Goal: Task Accomplishment & Management: Manage account settings

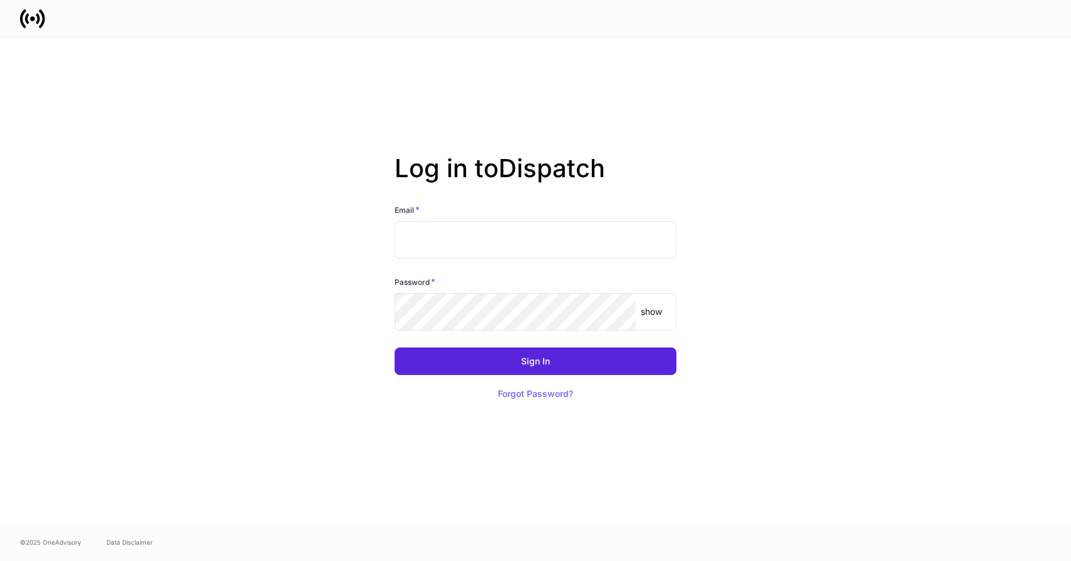
click at [476, 241] on input "text" at bounding box center [536, 240] width 282 height 38
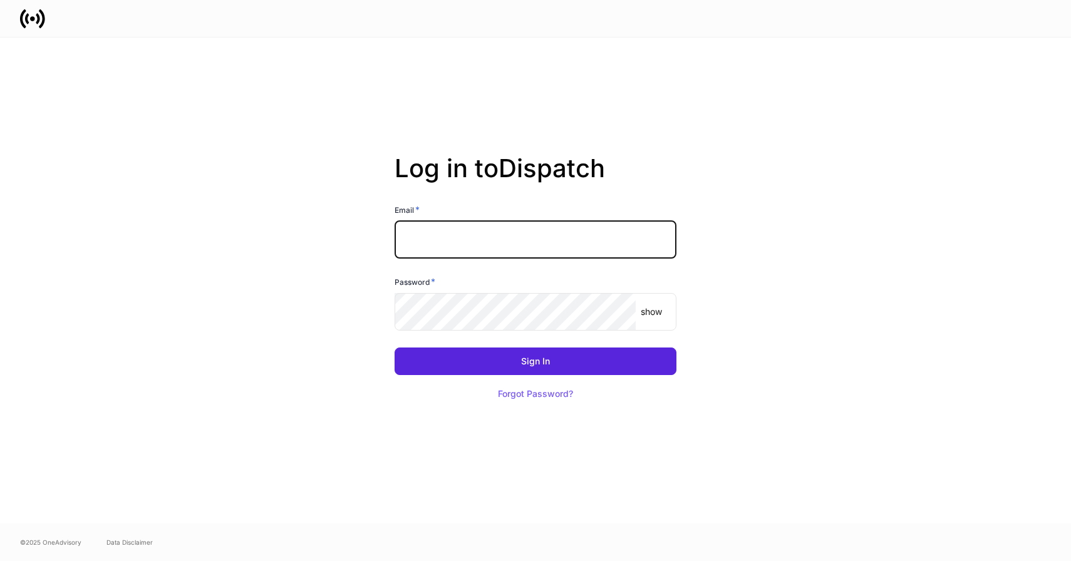
click at [0, 561] on com-1password-button at bounding box center [0, 561] width 0 height 0
type input "**********"
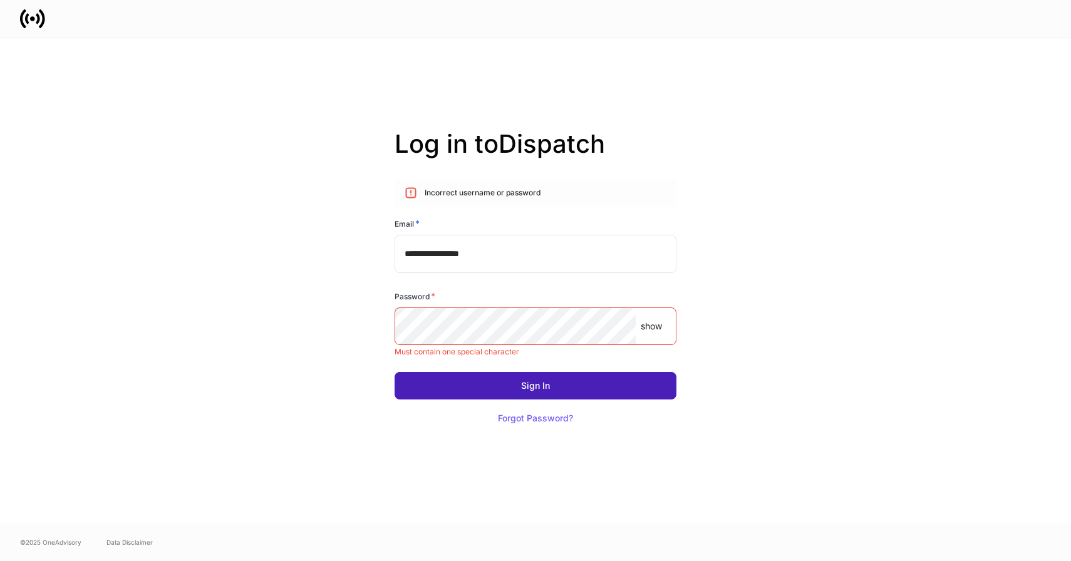
click at [622, 389] on button "Sign In" at bounding box center [536, 386] width 282 height 28
click at [608, 380] on button "Sign In" at bounding box center [536, 386] width 282 height 28
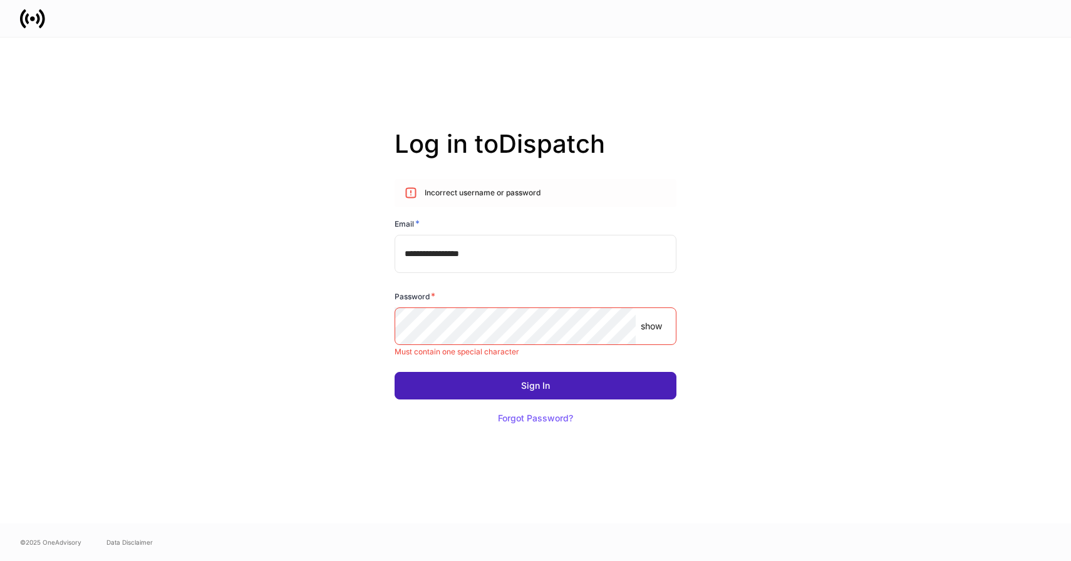
click at [608, 380] on button "Sign In" at bounding box center [536, 386] width 282 height 28
click at [609, 382] on button "Sign In" at bounding box center [536, 386] width 282 height 28
click at [598, 387] on button "Sign In" at bounding box center [536, 386] width 282 height 28
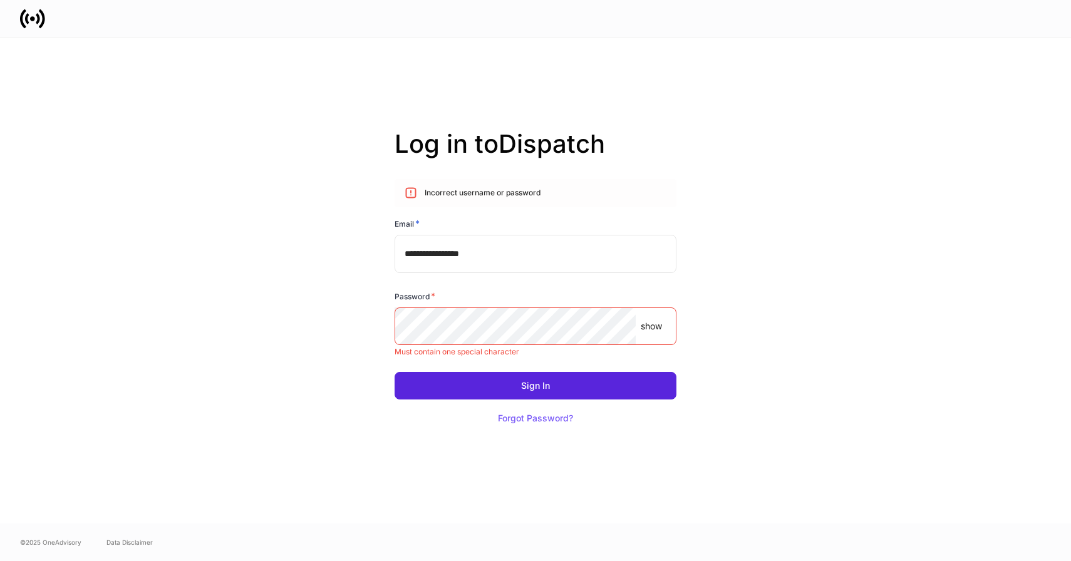
click at [459, 347] on p "Must contain one special character" at bounding box center [536, 352] width 282 height 10
click at [460, 353] on p "Must contain one special character" at bounding box center [536, 352] width 282 height 10
click at [466, 355] on p "Must contain one special character" at bounding box center [536, 352] width 282 height 10
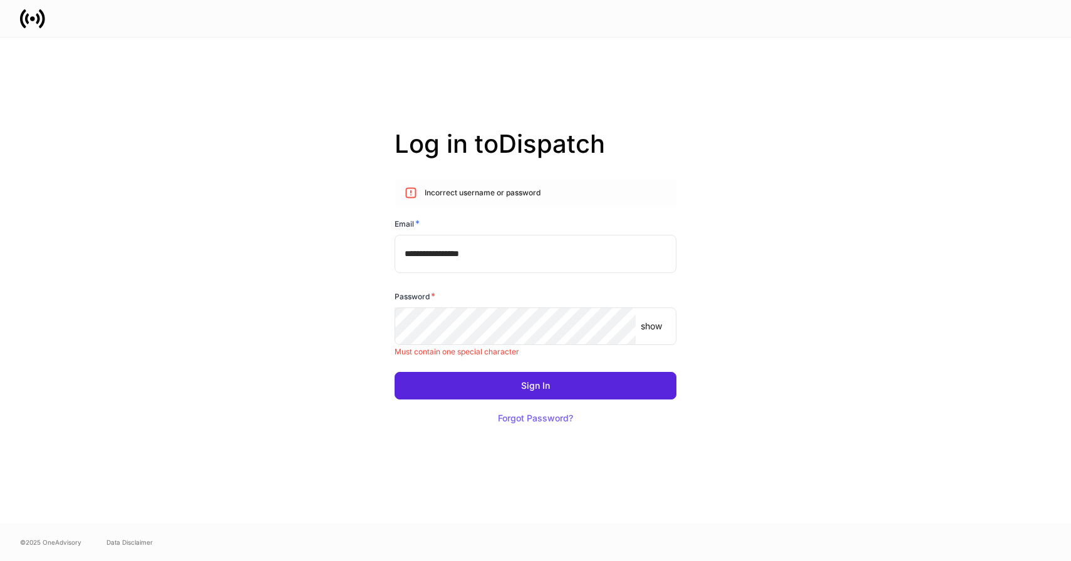
click at [649, 328] on p "show" at bounding box center [651, 326] width 21 height 13
click at [651, 328] on p "hide" at bounding box center [654, 326] width 18 height 13
click at [430, 357] on p "Must contain one special character" at bounding box center [536, 352] width 282 height 10
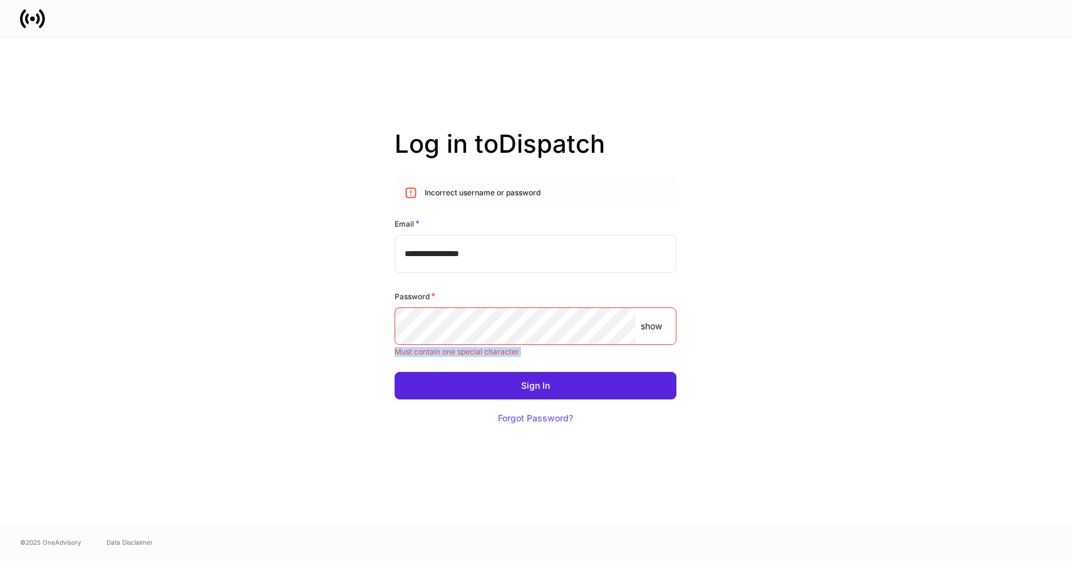
copy div "Must contain one special character Sign In Forgot Password?"
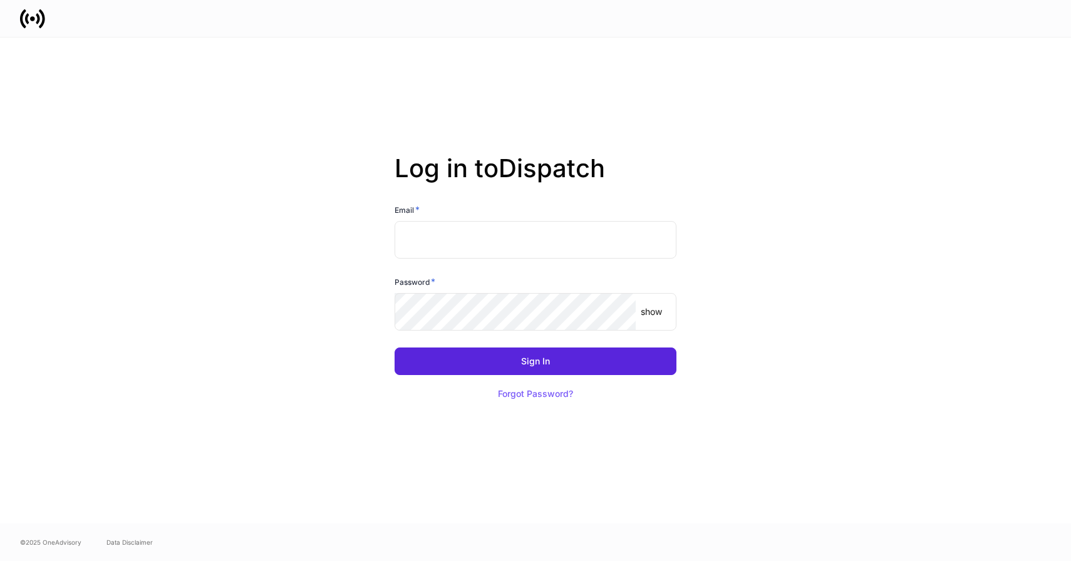
click at [458, 245] on input "text" at bounding box center [536, 240] width 282 height 38
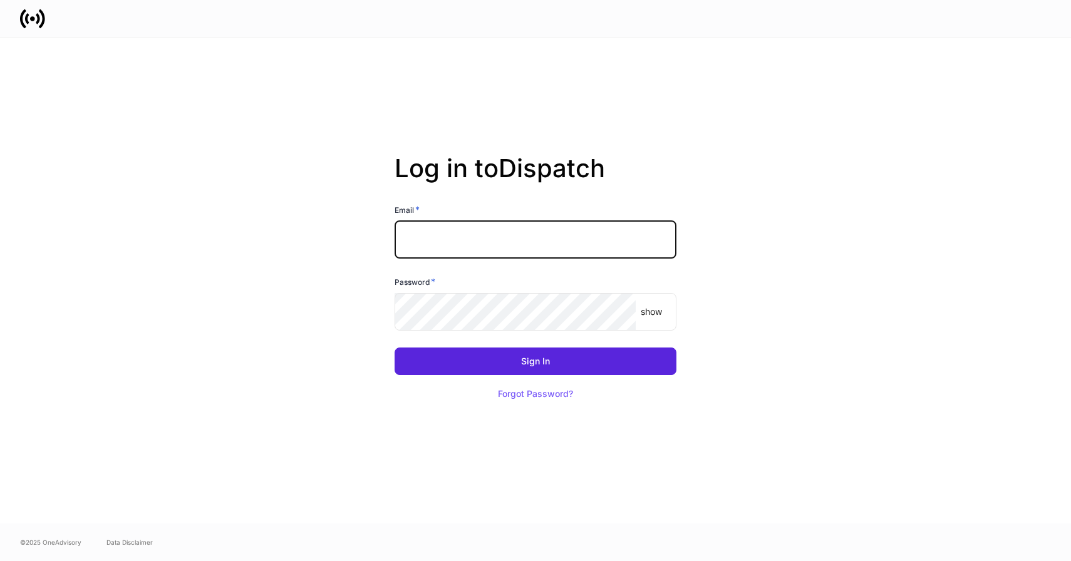
type input "**********"
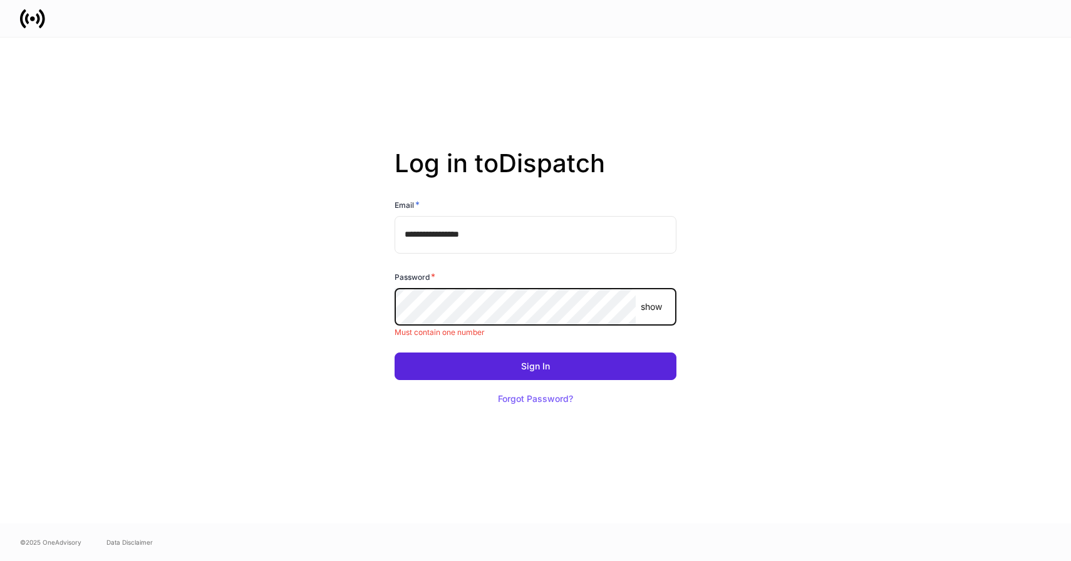
scroll to position [0, 11]
click at [648, 308] on p "show" at bounding box center [651, 307] width 21 height 13
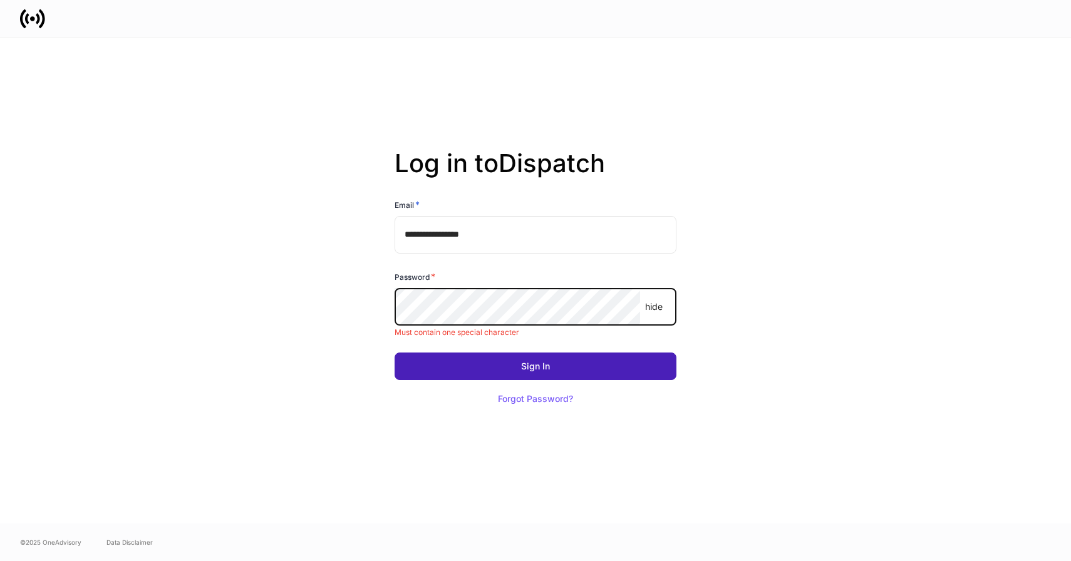
click at [600, 372] on button "Sign In" at bounding box center [536, 367] width 282 height 28
click at [599, 372] on button "Sign In" at bounding box center [536, 367] width 282 height 28
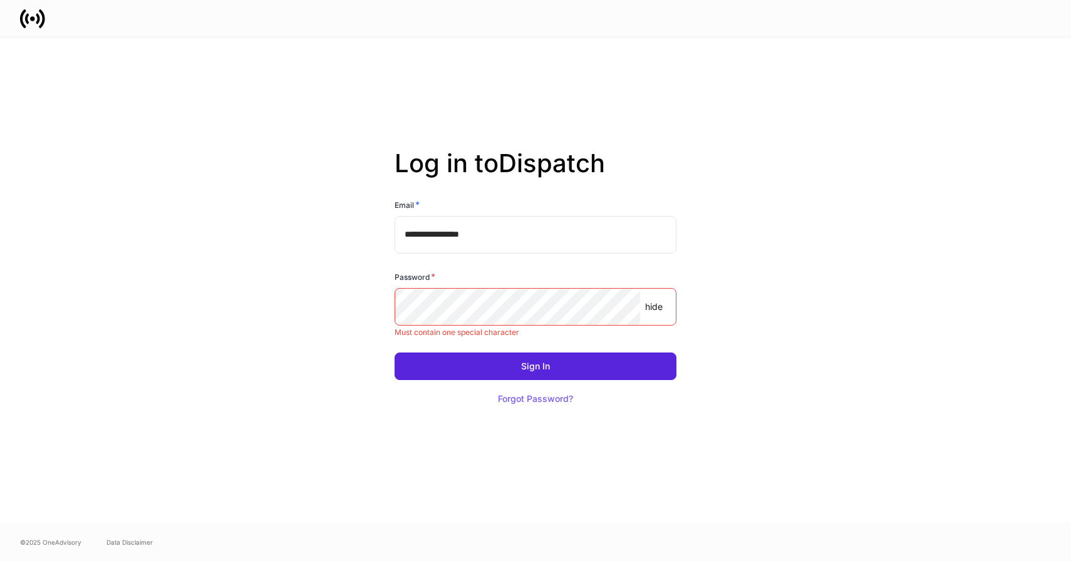
click at [774, 364] on div "**********" at bounding box center [536, 281] width 672 height 486
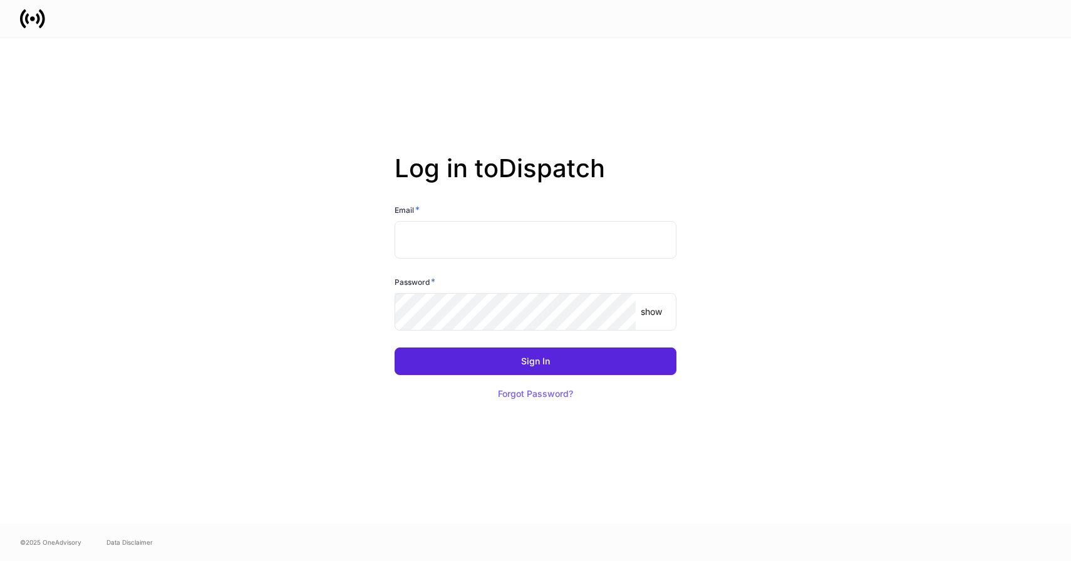
click at [465, 250] on input "text" at bounding box center [536, 240] width 282 height 38
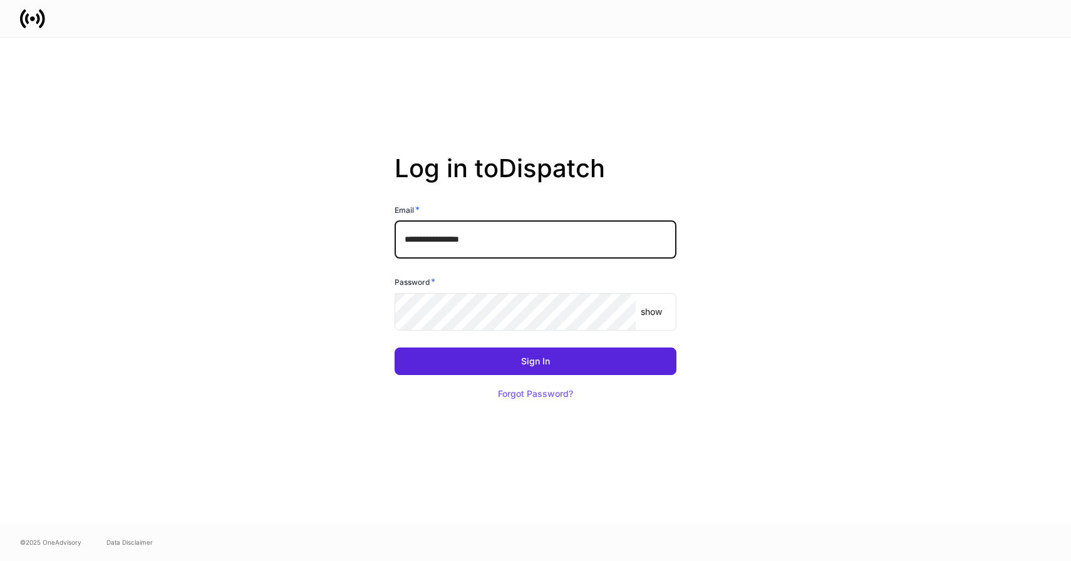
type input "**********"
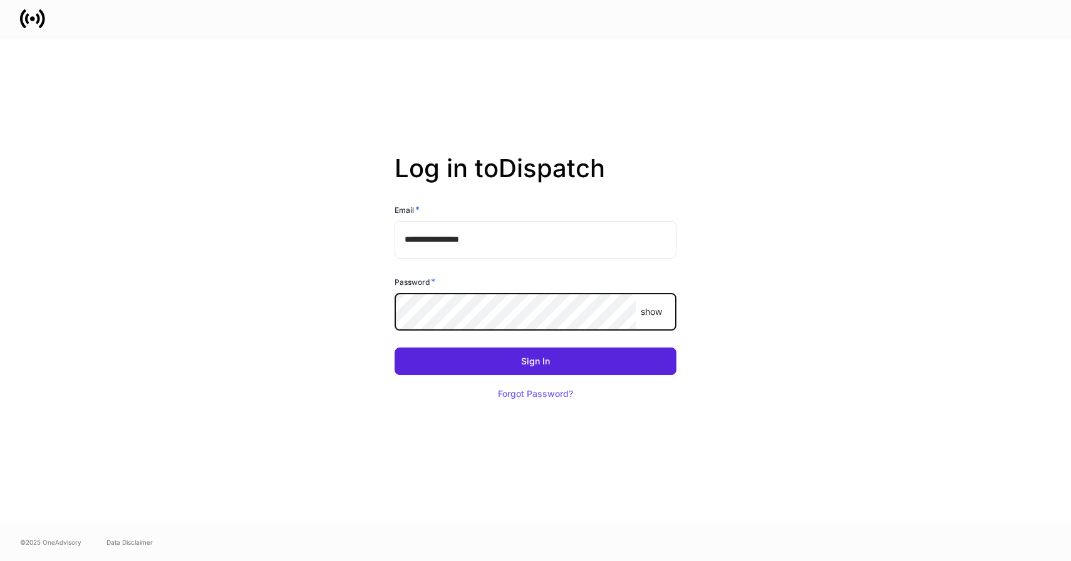
click at [655, 320] on div "show ​" at bounding box center [536, 312] width 282 height 38
click at [655, 311] on p "show" at bounding box center [651, 312] width 21 height 13
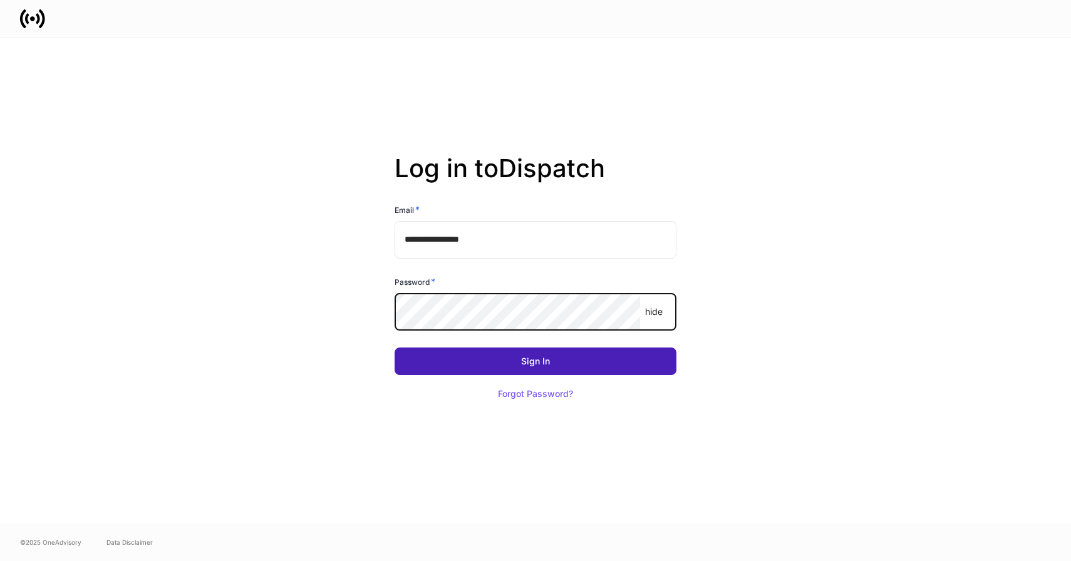
click at [620, 362] on button "Sign In" at bounding box center [536, 362] width 282 height 28
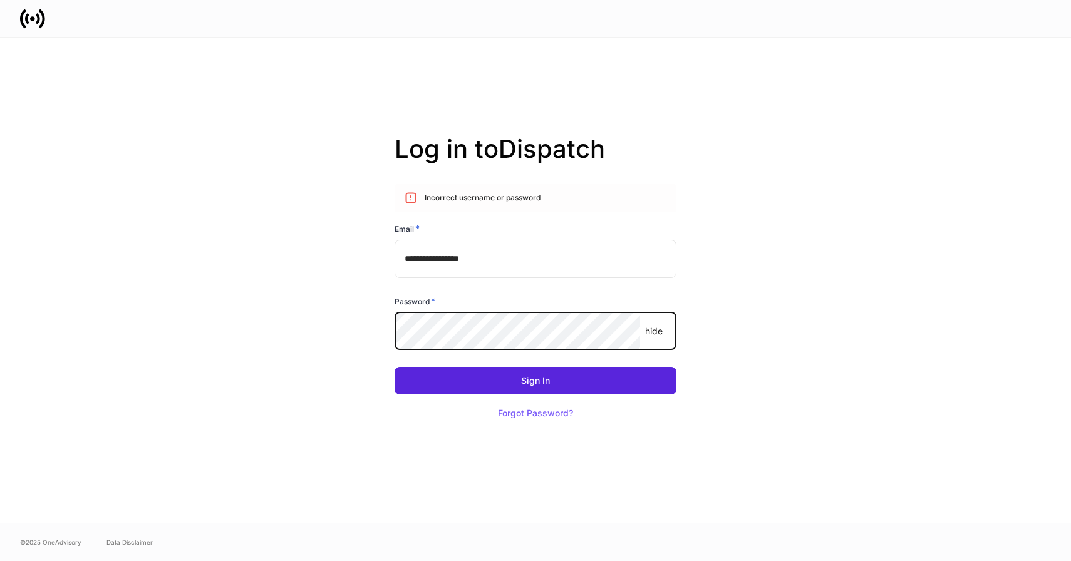
click at [536, 259] on input "**********" at bounding box center [536, 259] width 282 height 38
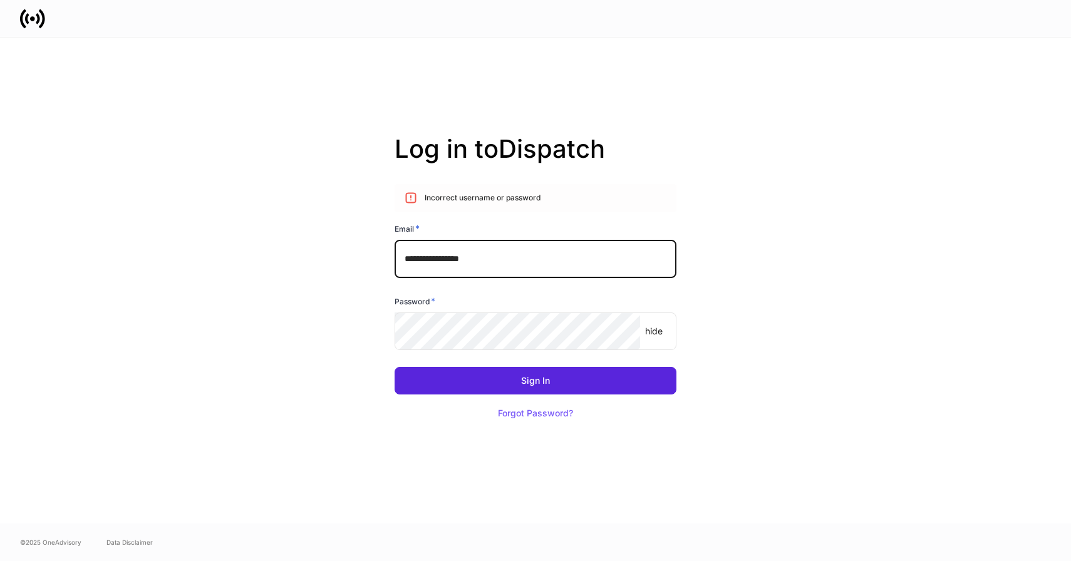
click at [590, 307] on div "Password *" at bounding box center [536, 304] width 282 height 18
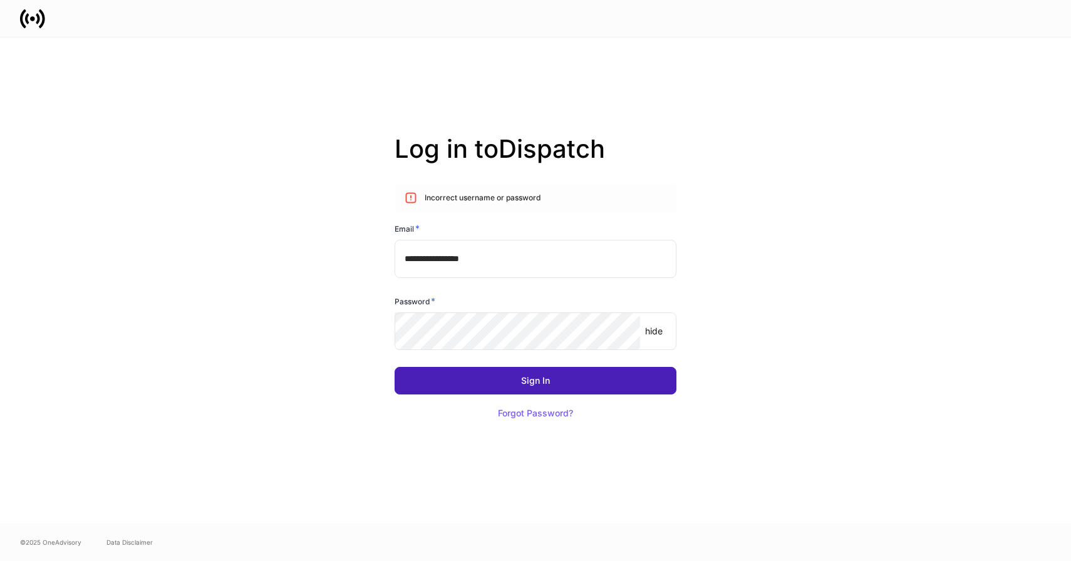
click at [511, 382] on button "Sign In" at bounding box center [536, 381] width 282 height 28
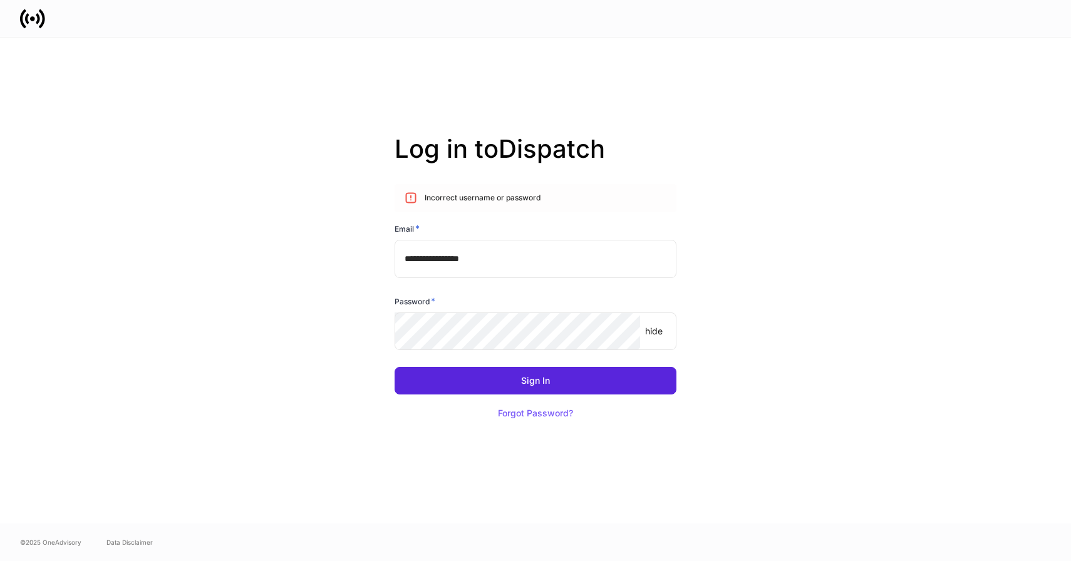
click at [456, 200] on div "Incorrect username or password" at bounding box center [483, 198] width 116 height 21
copy div "Incorrect username or password"
click at [528, 251] on input "**********" at bounding box center [536, 259] width 282 height 38
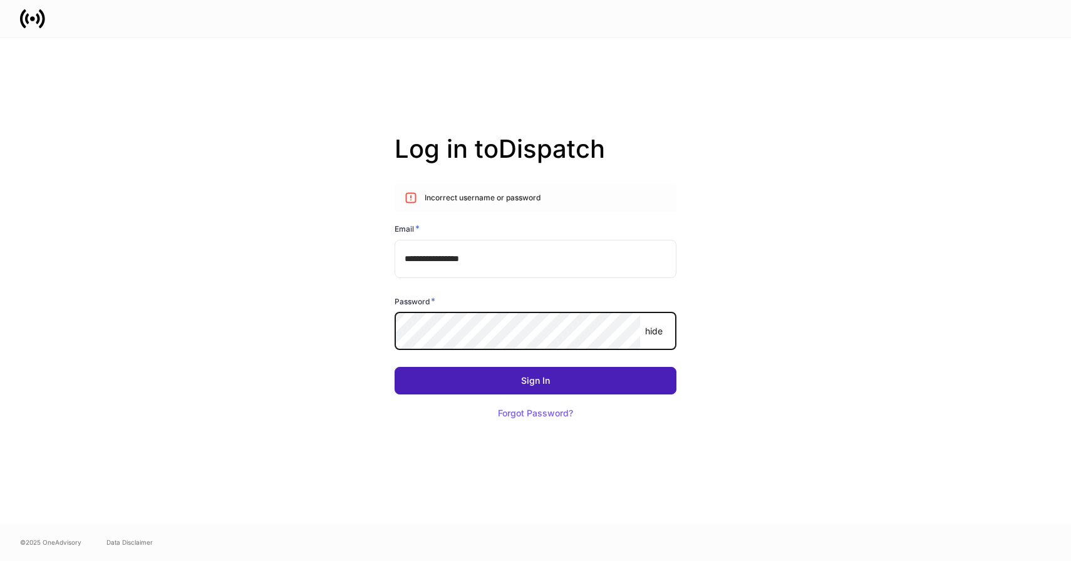
click at [635, 383] on button "Sign In" at bounding box center [536, 381] width 282 height 28
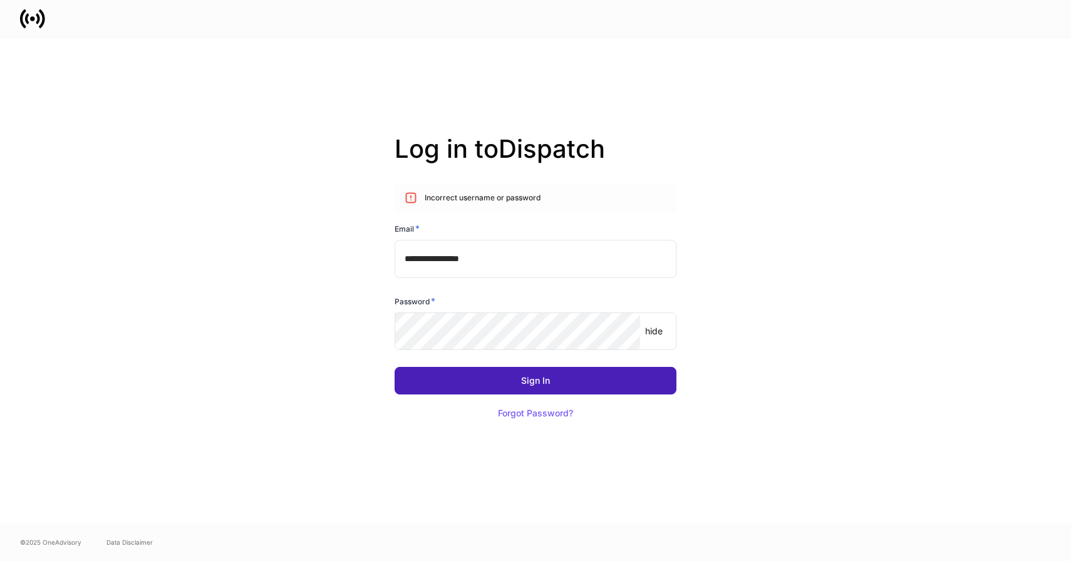
click at [611, 381] on button "Sign In" at bounding box center [536, 381] width 282 height 28
click at [605, 378] on button "Sign In" at bounding box center [536, 381] width 282 height 28
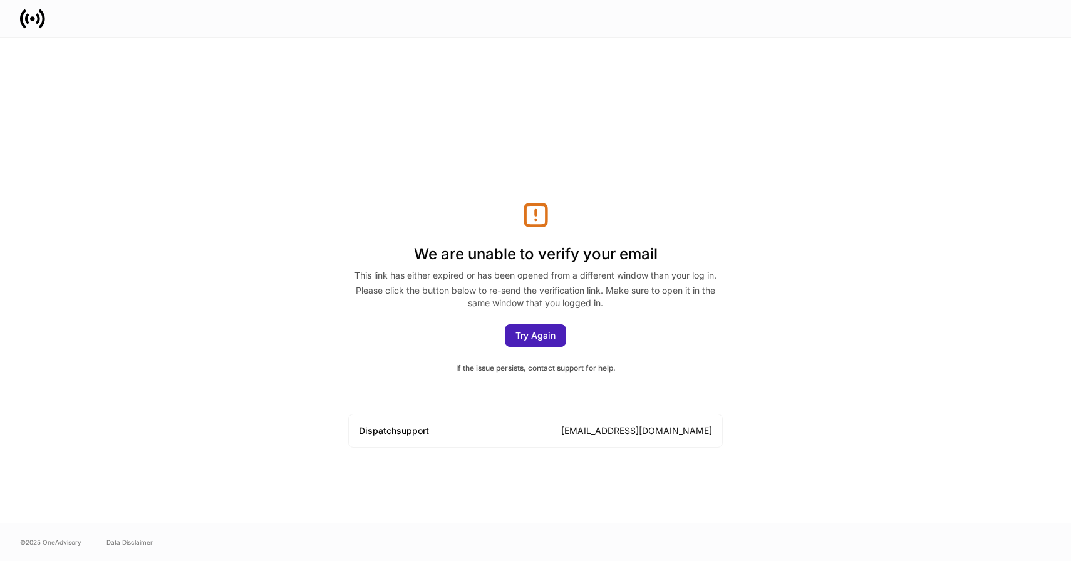
click at [529, 339] on div "Try Again" at bounding box center [536, 335] width 40 height 9
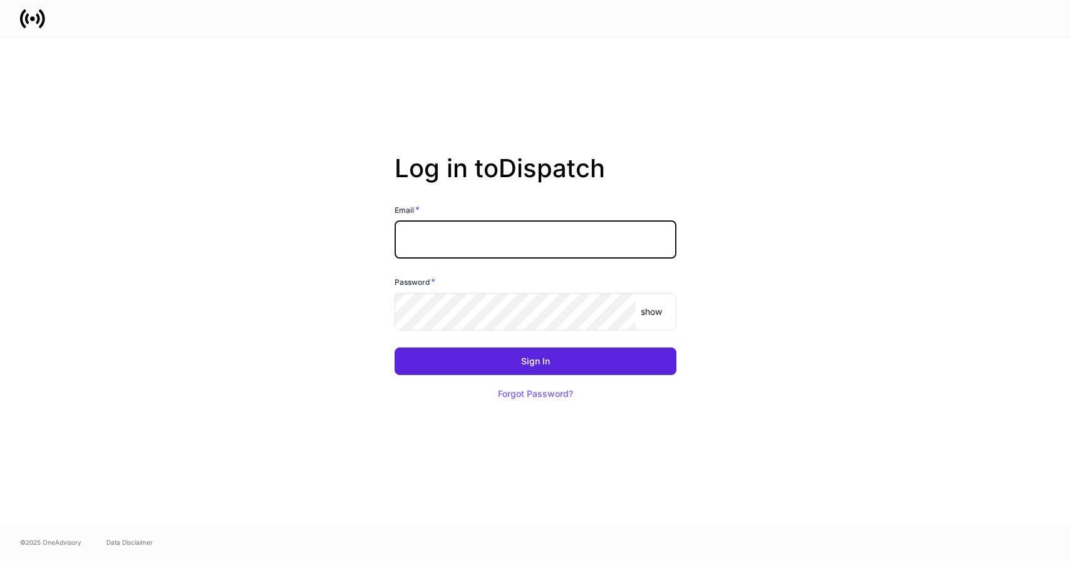
click at [522, 252] on input "text" at bounding box center [536, 240] width 282 height 38
type input "**********"
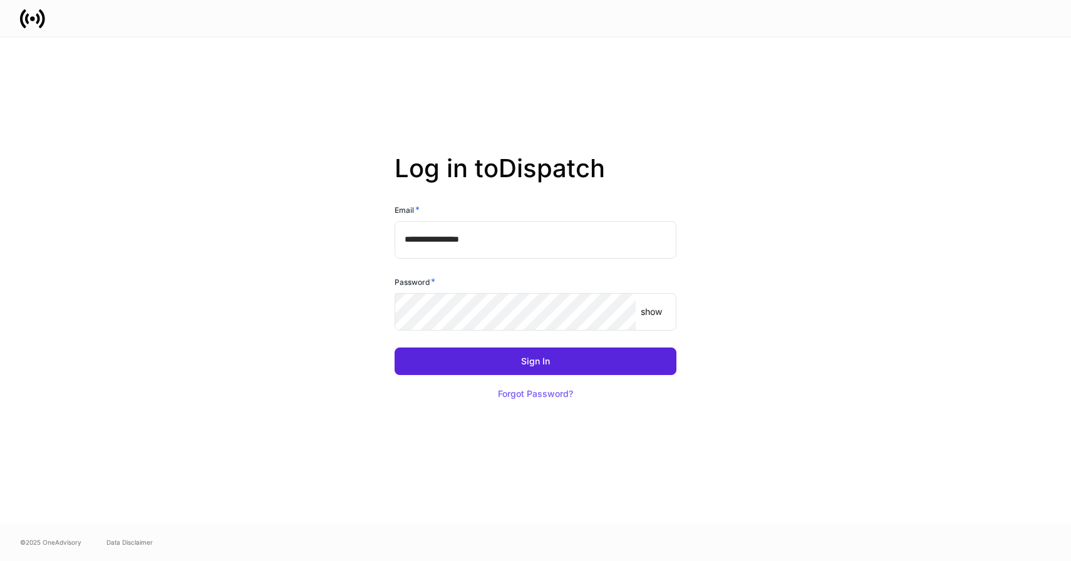
click at [650, 313] on p "show" at bounding box center [651, 312] width 21 height 13
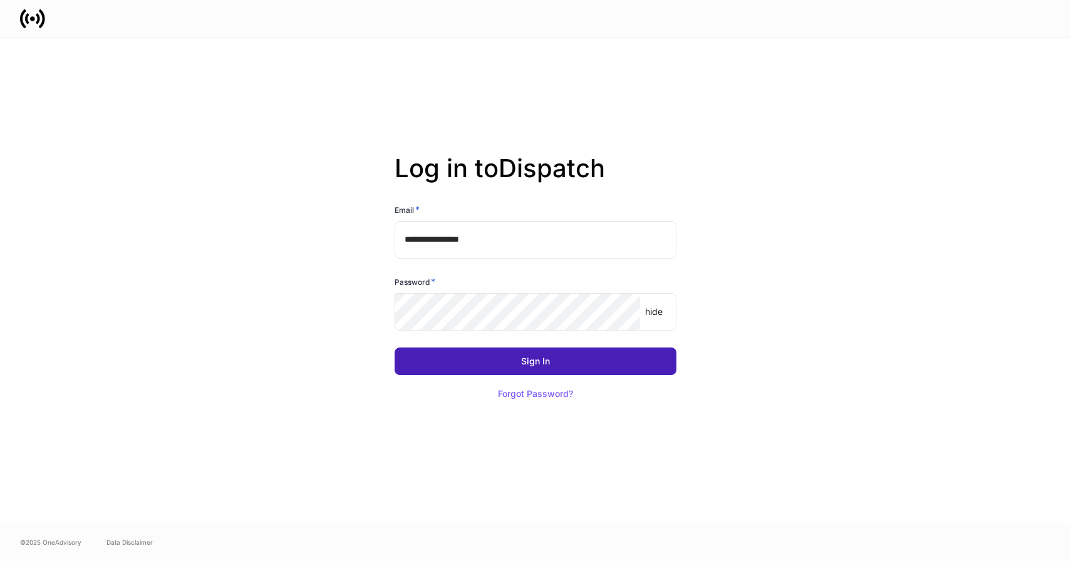
click at [595, 357] on button "Sign In" at bounding box center [536, 362] width 282 height 28
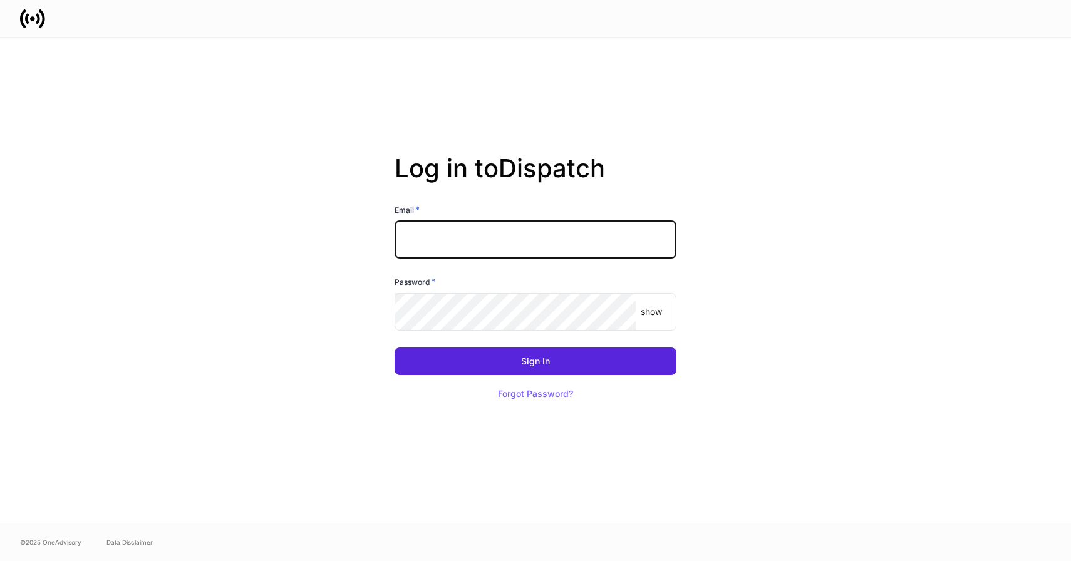
click at [509, 226] on input "text" at bounding box center [536, 240] width 282 height 38
type input "**********"
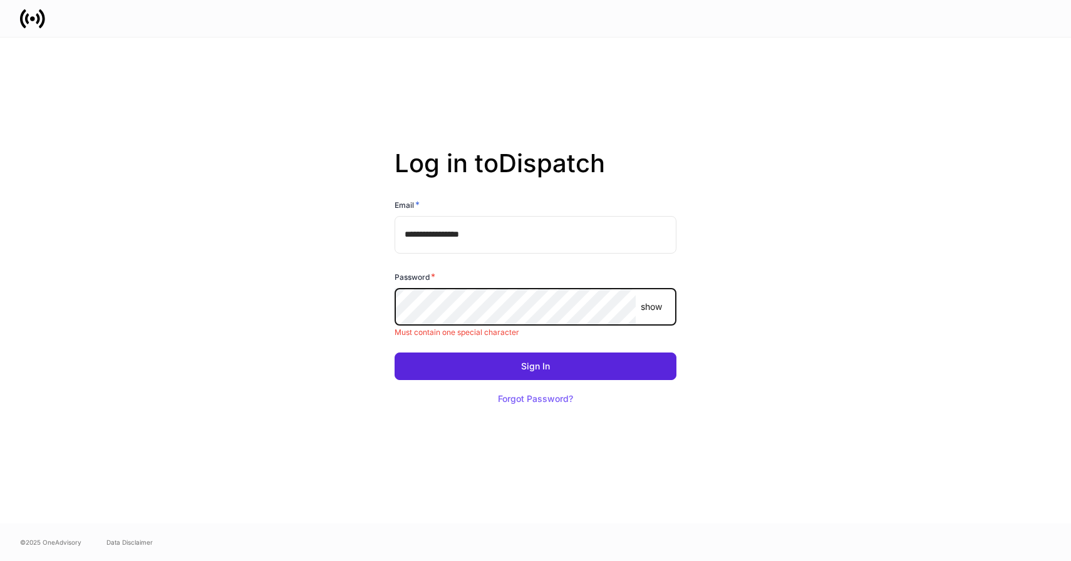
click at [652, 313] on p "show" at bounding box center [651, 307] width 21 height 13
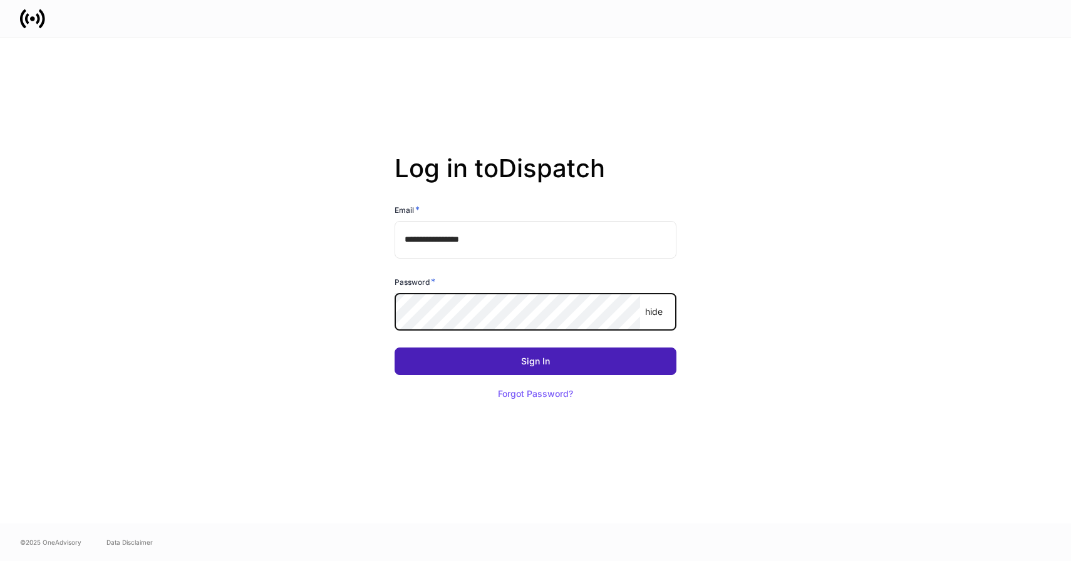
click at [613, 358] on button "Sign In" at bounding box center [536, 362] width 282 height 28
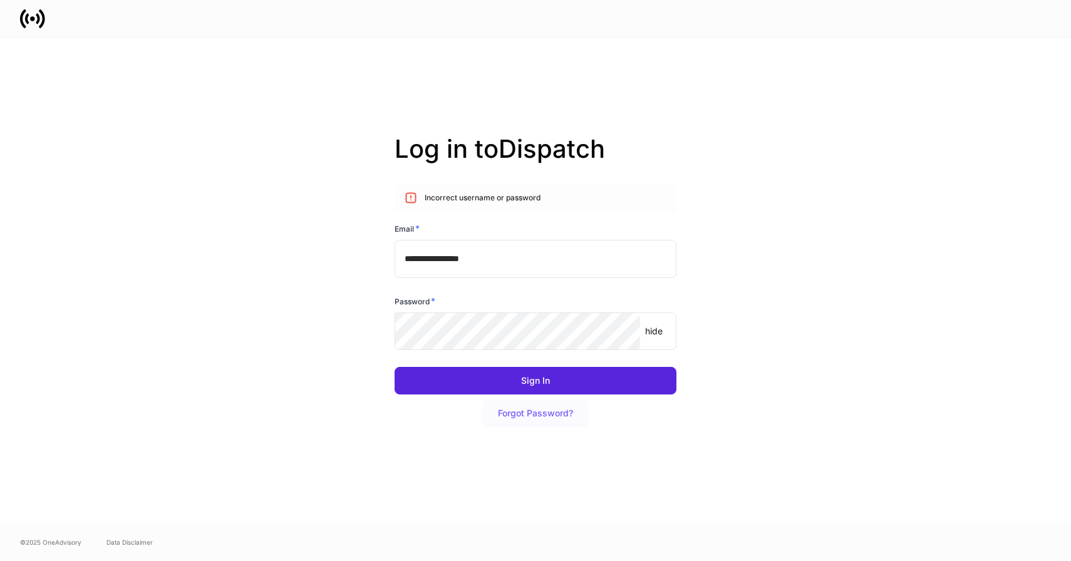
click at [531, 419] on button "Forgot Password?" at bounding box center [535, 414] width 107 height 28
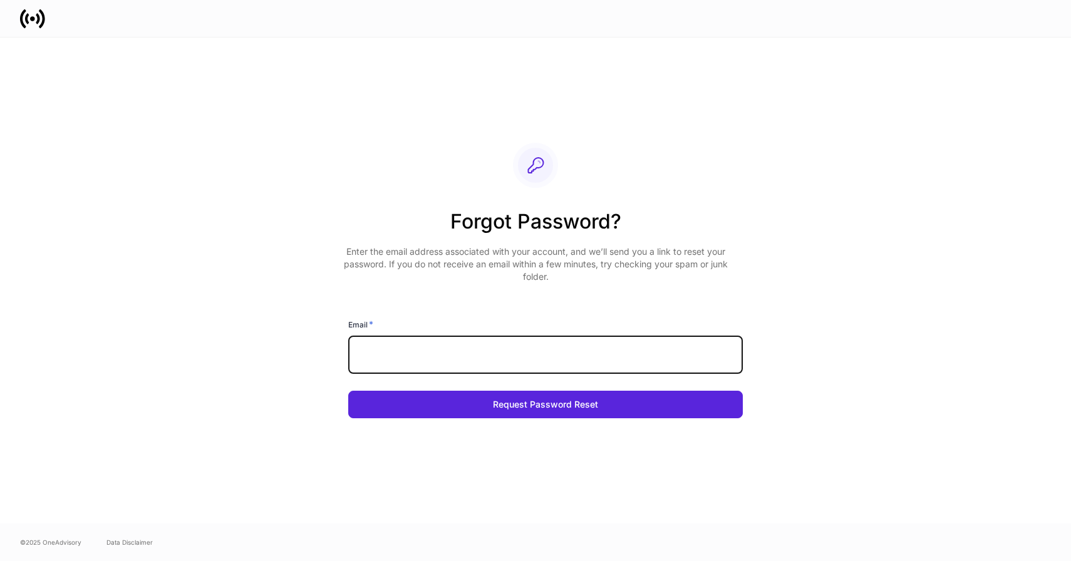
click at [482, 368] on input "text" at bounding box center [545, 355] width 395 height 38
type input "**********"
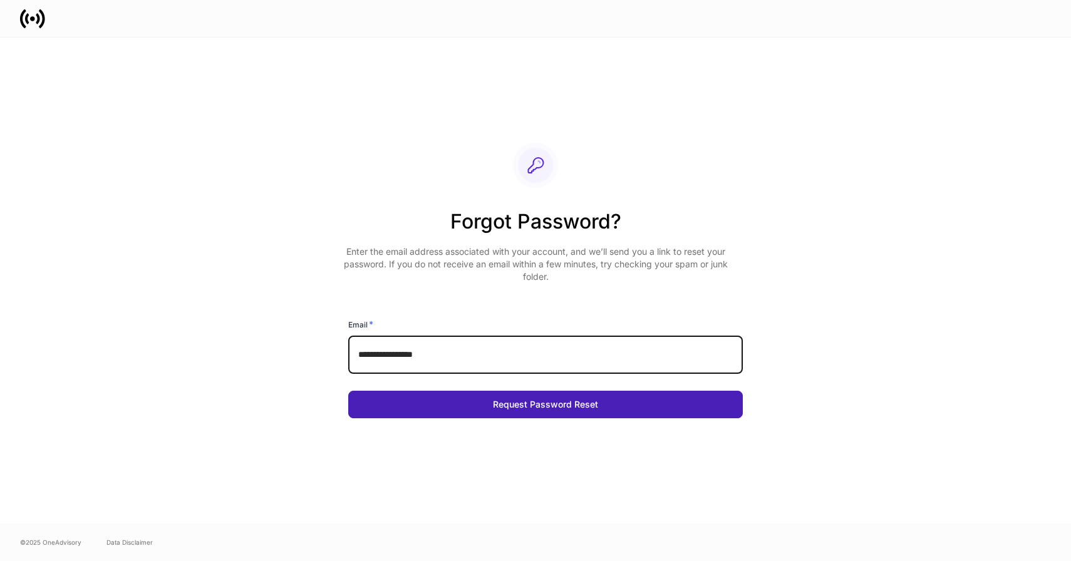
click at [530, 402] on div "Request Password Reset" at bounding box center [545, 404] width 105 height 9
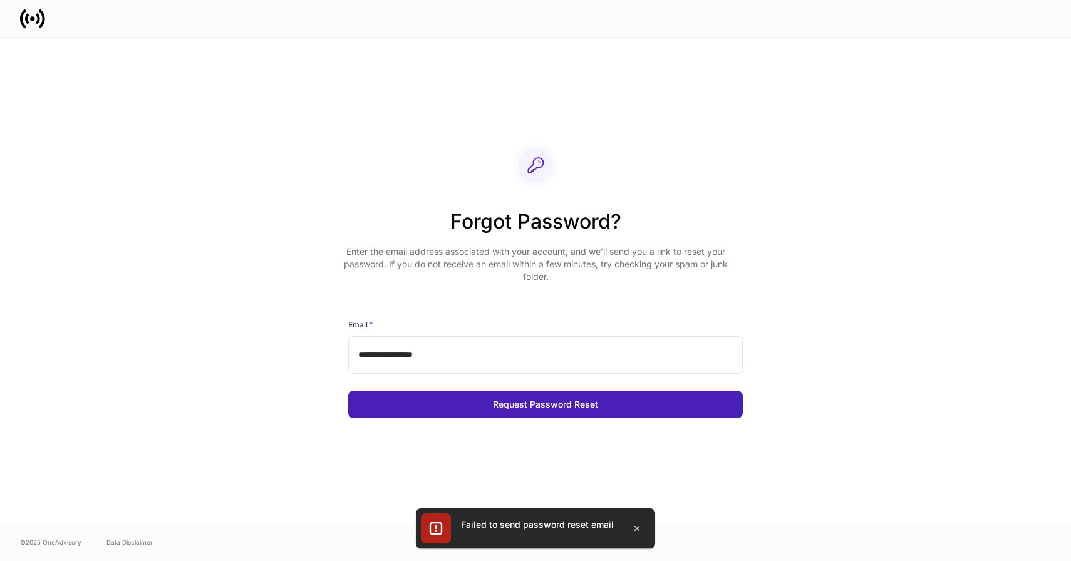
click at [530, 402] on div "Request Password Reset" at bounding box center [545, 404] width 105 height 9
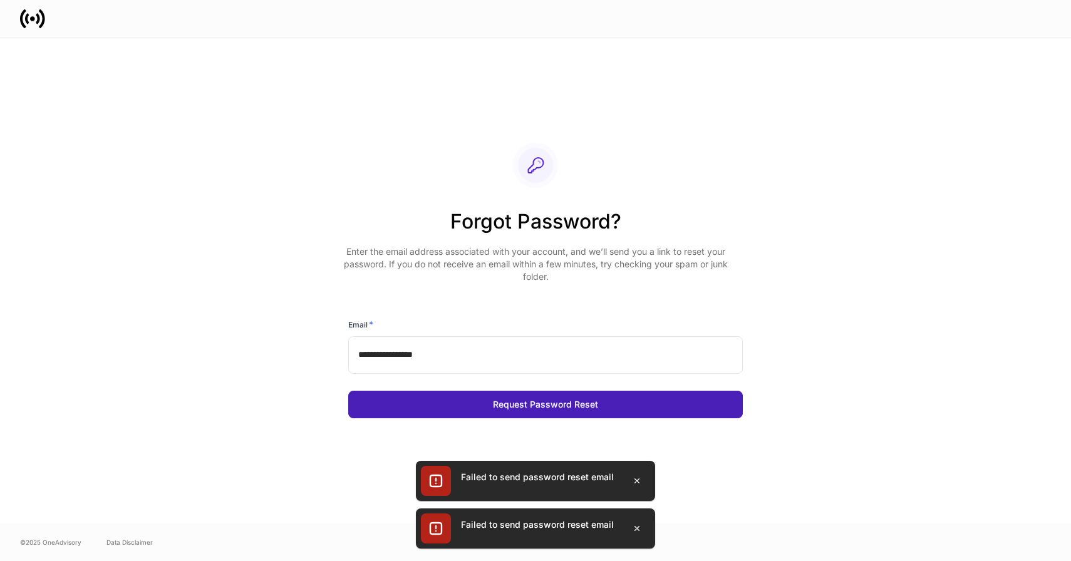
click at [530, 402] on div "Request Password Reset" at bounding box center [545, 404] width 105 height 9
click at [530, 402] on body "**********" at bounding box center [535, 280] width 1071 height 561
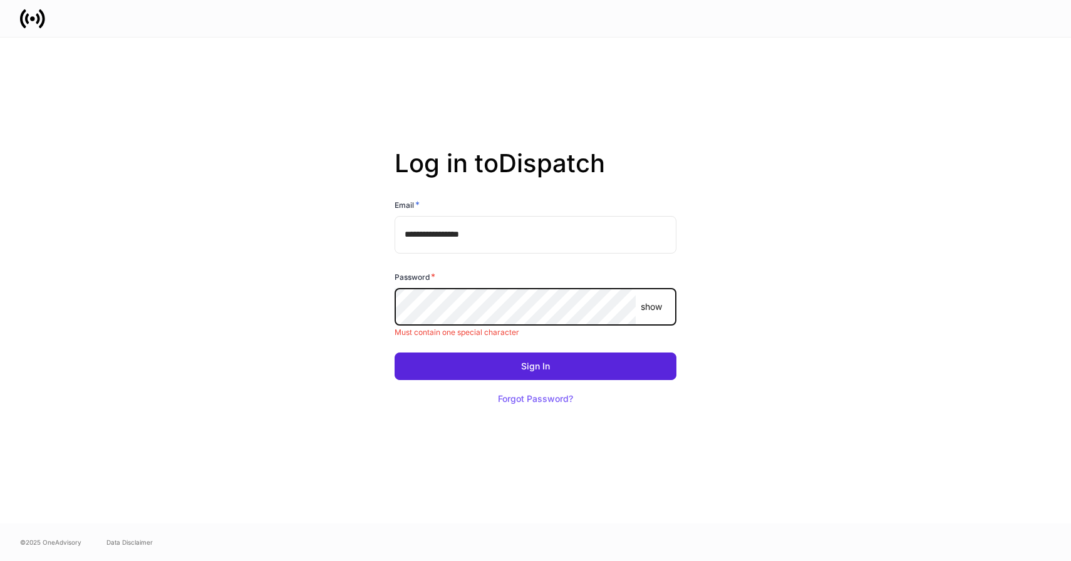
click at [650, 305] on p "show" at bounding box center [651, 307] width 21 height 13
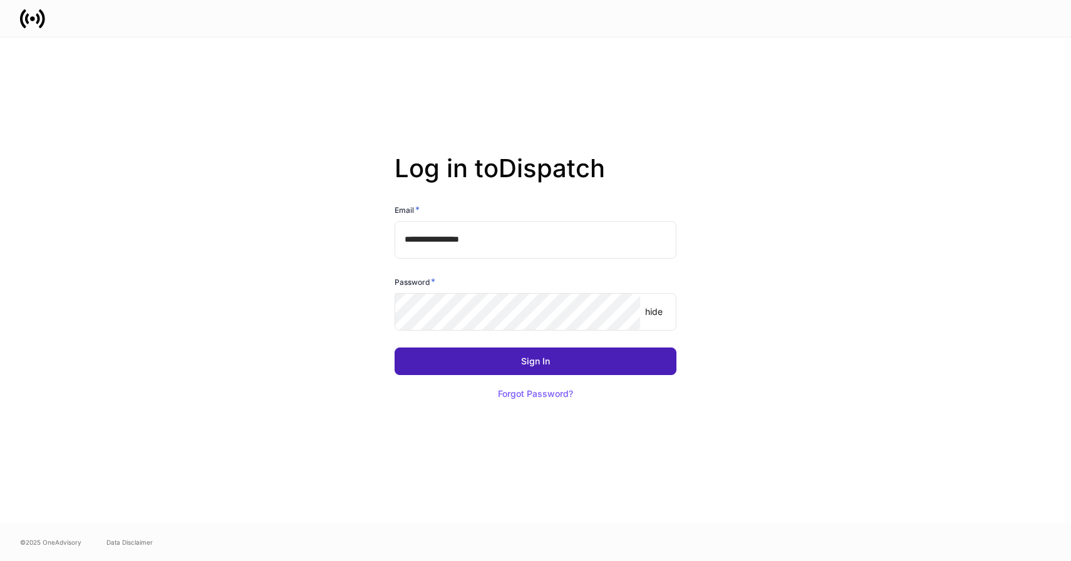
click at [603, 358] on button "Sign In" at bounding box center [536, 362] width 282 height 28
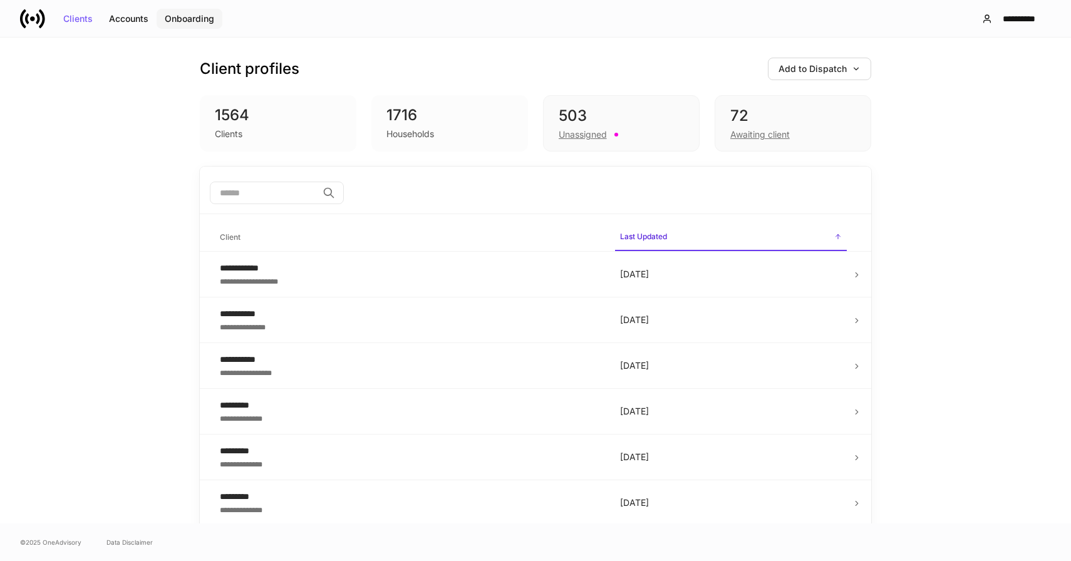
click at [194, 23] on div "Onboarding" at bounding box center [189, 18] width 49 height 9
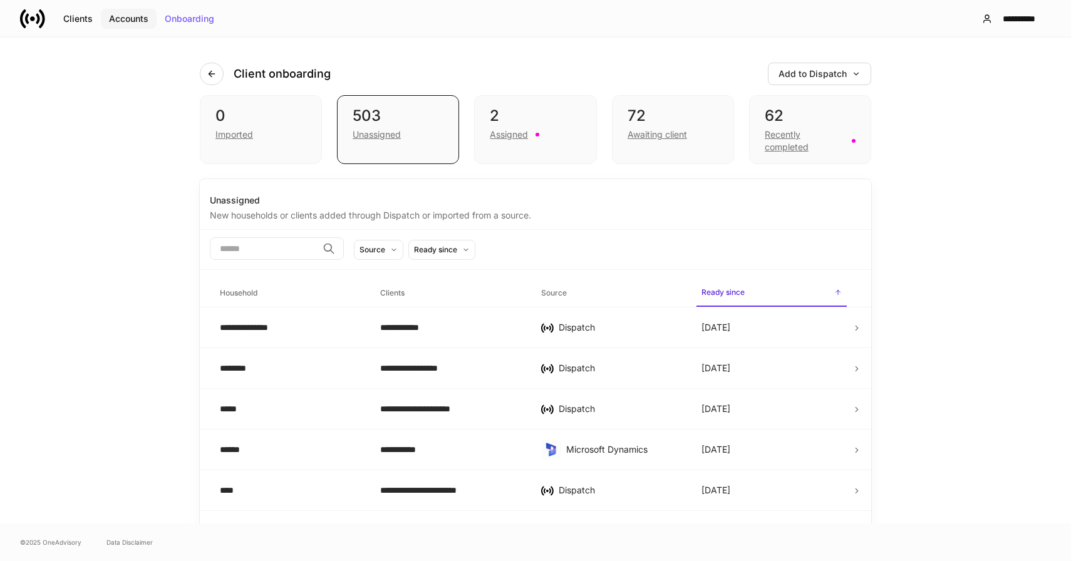
click at [129, 19] on div "Accounts" at bounding box center [128, 18] width 39 height 9
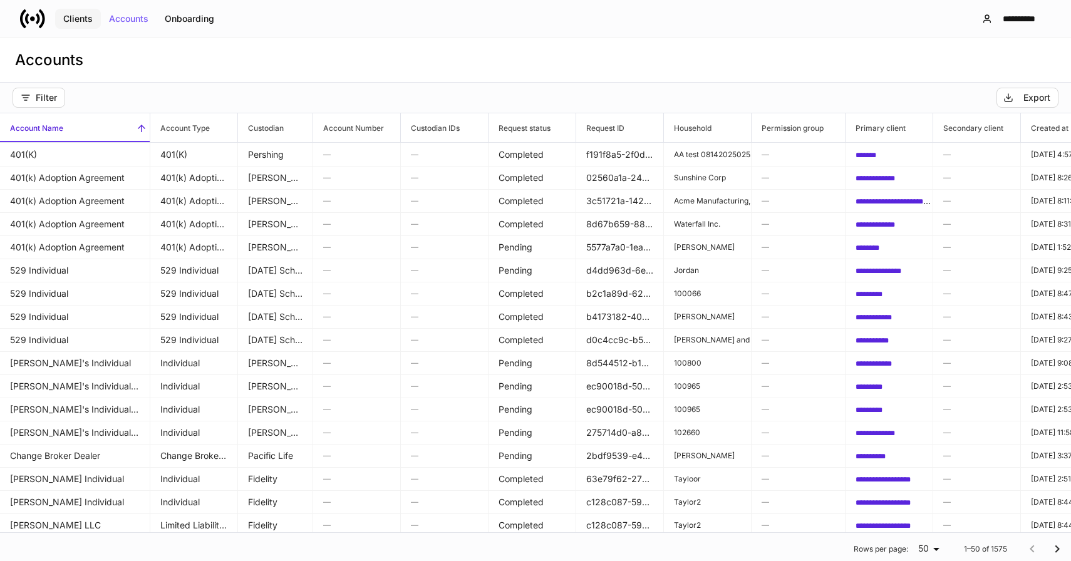
click at [82, 21] on div "Clients" at bounding box center [77, 18] width 29 height 9
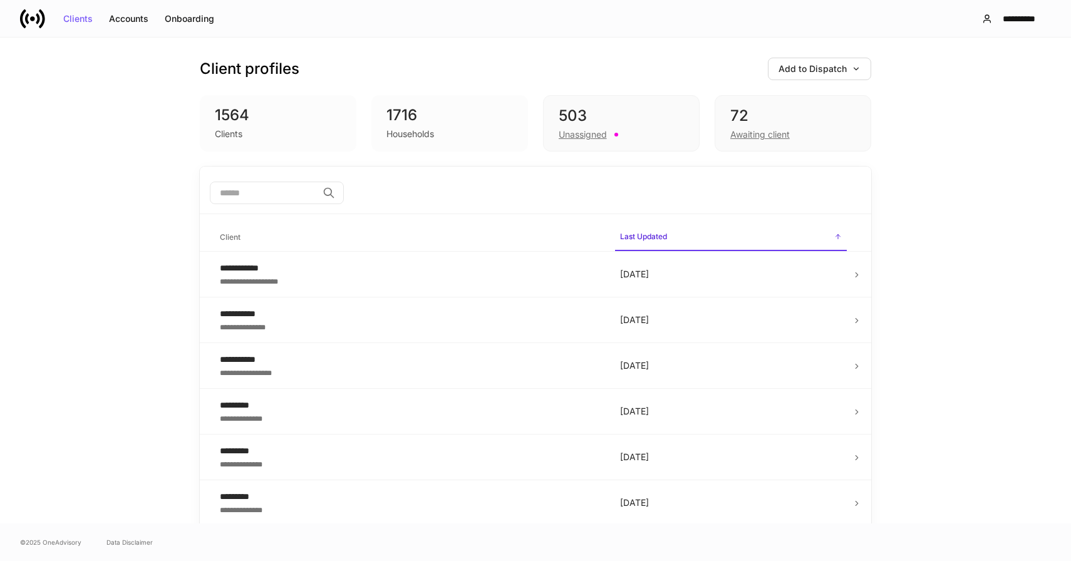
click at [26, 13] on icon at bounding box center [32, 18] width 25 height 25
click at [172, 20] on div "Onboarding" at bounding box center [189, 18] width 49 height 9
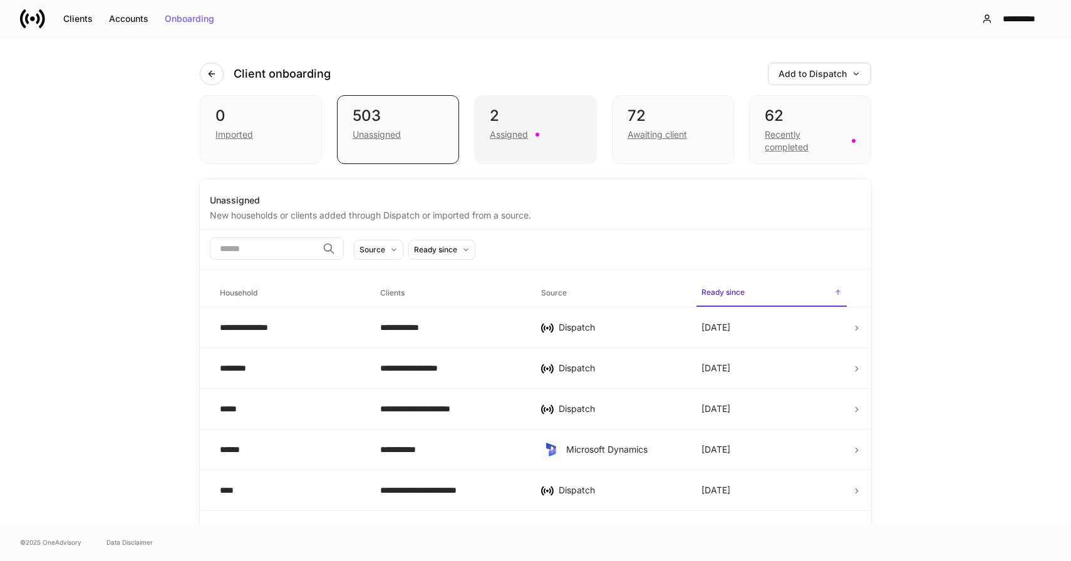
click at [486, 137] on div "2 Assigned" at bounding box center [535, 129] width 122 height 69
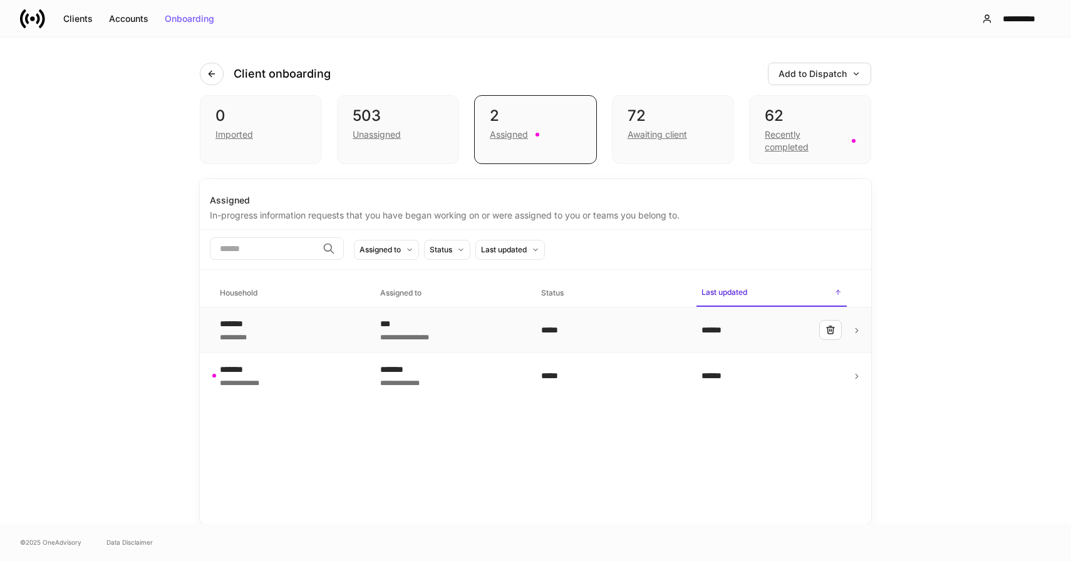
click at [241, 329] on div "*******" at bounding box center [239, 324] width 39 height 13
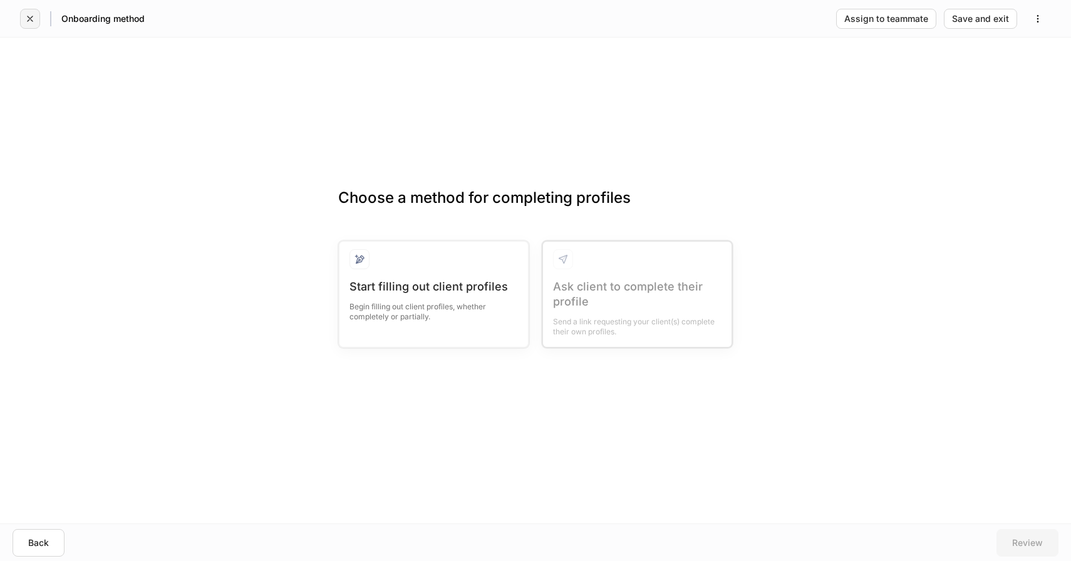
click at [23, 19] on button "button" at bounding box center [30, 19] width 20 height 20
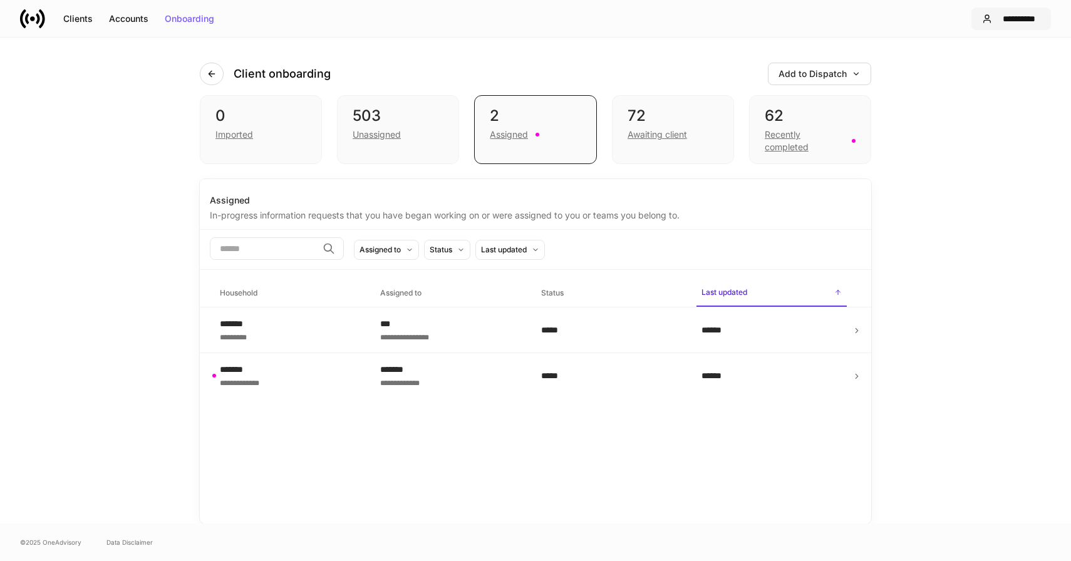
click at [1007, 12] on button "**********" at bounding box center [1012, 19] width 80 height 23
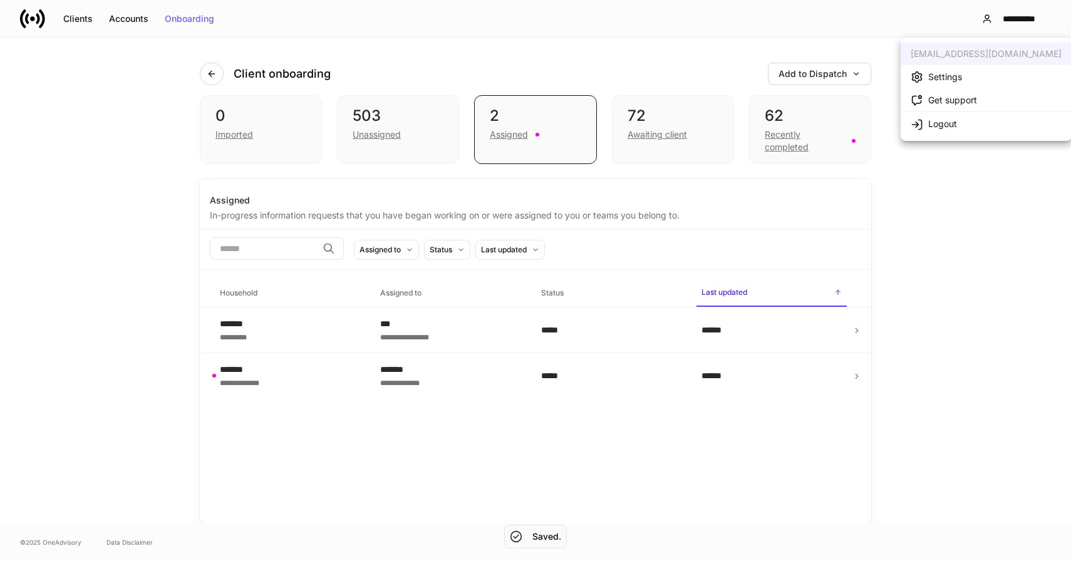
click at [964, 72] on li "Settings" at bounding box center [986, 76] width 171 height 23
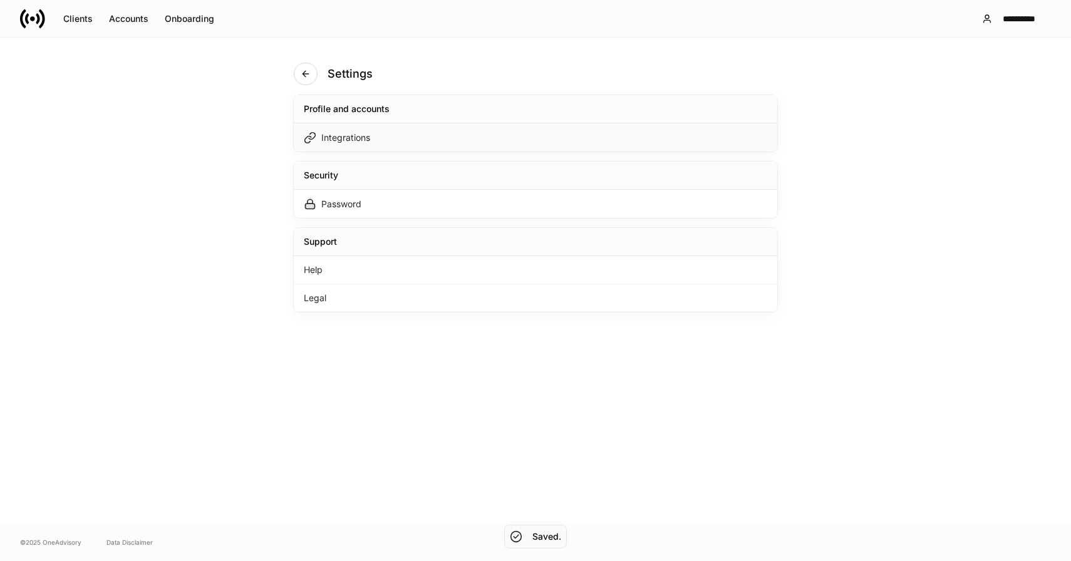
click at [338, 139] on div "Integrations" at bounding box center [345, 138] width 49 height 13
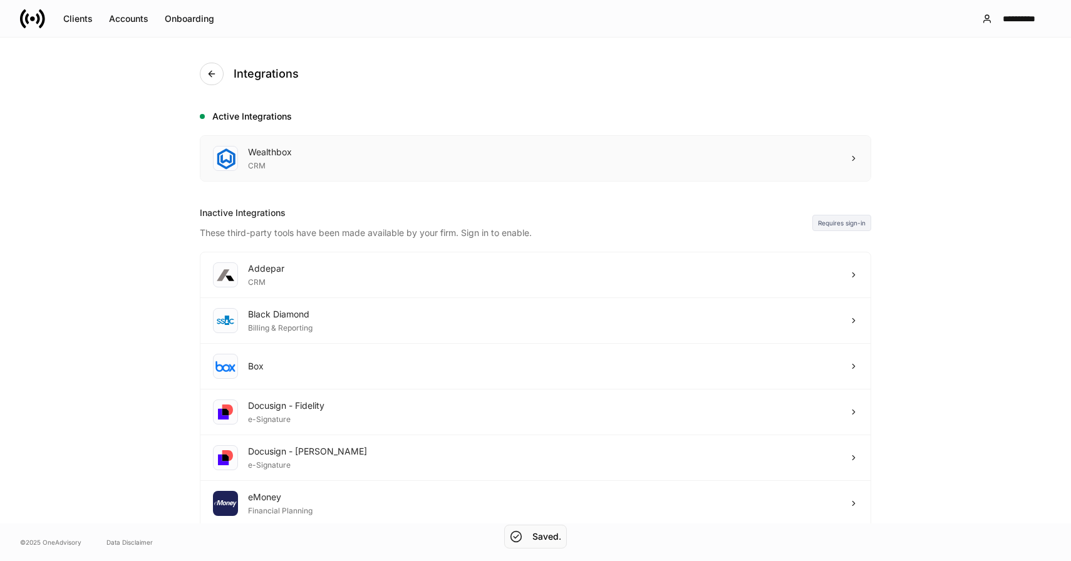
click at [289, 157] on div "Wealthbox" at bounding box center [270, 152] width 44 height 13
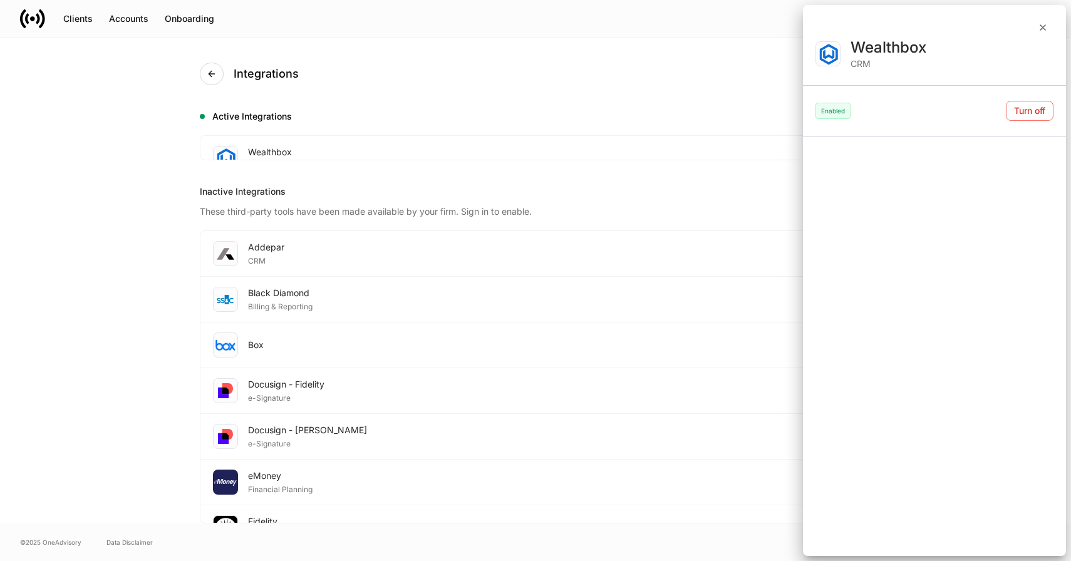
click at [216, 73] on div at bounding box center [535, 280] width 1071 height 561
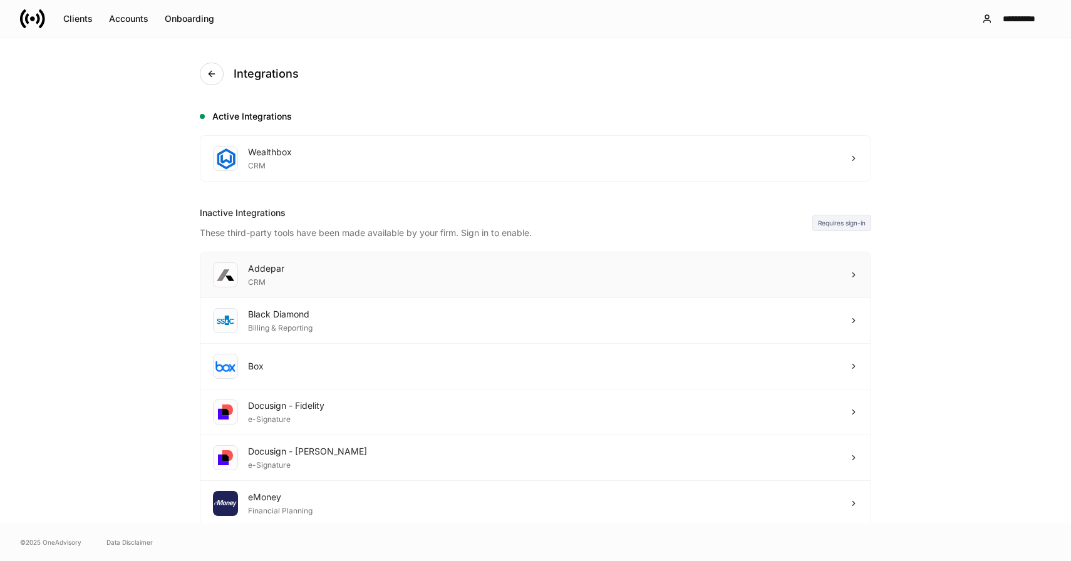
scroll to position [34, 0]
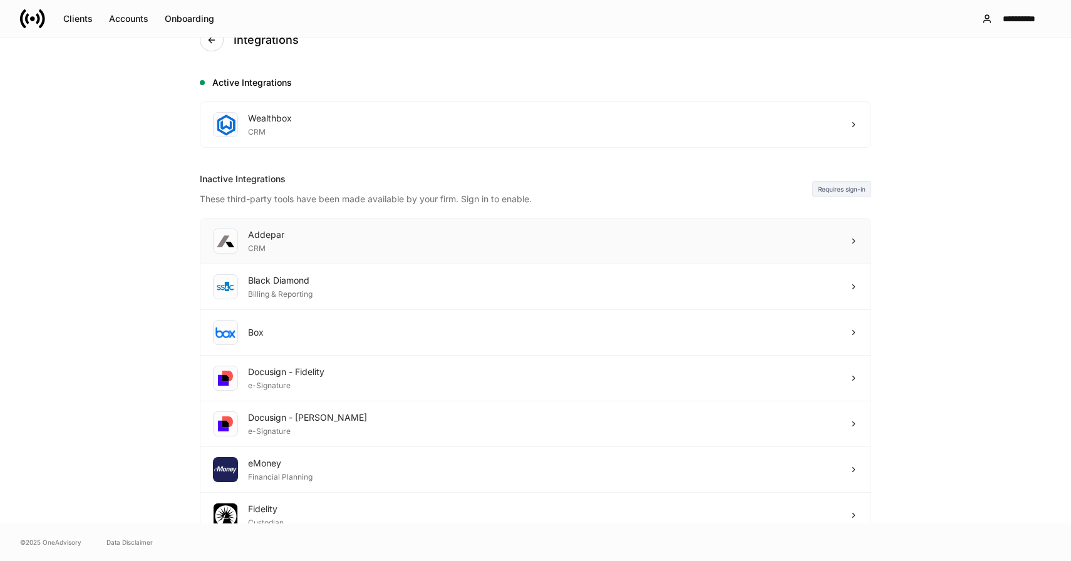
click at [330, 237] on div "Addepar CRM" at bounding box center [535, 242] width 670 height 46
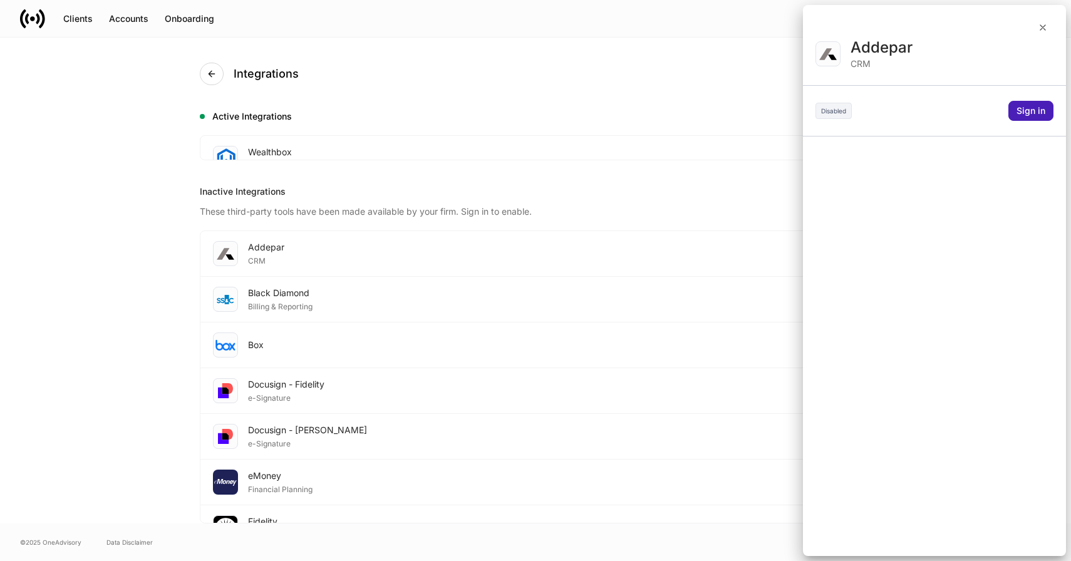
click at [1035, 118] on button "Sign in" at bounding box center [1031, 111] width 45 height 20
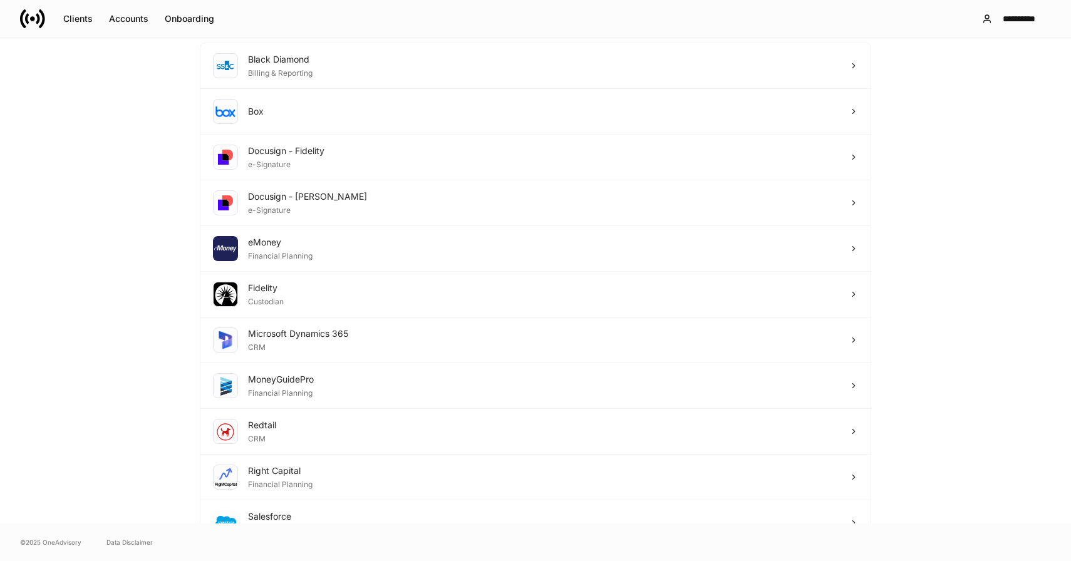
scroll to position [278, 0]
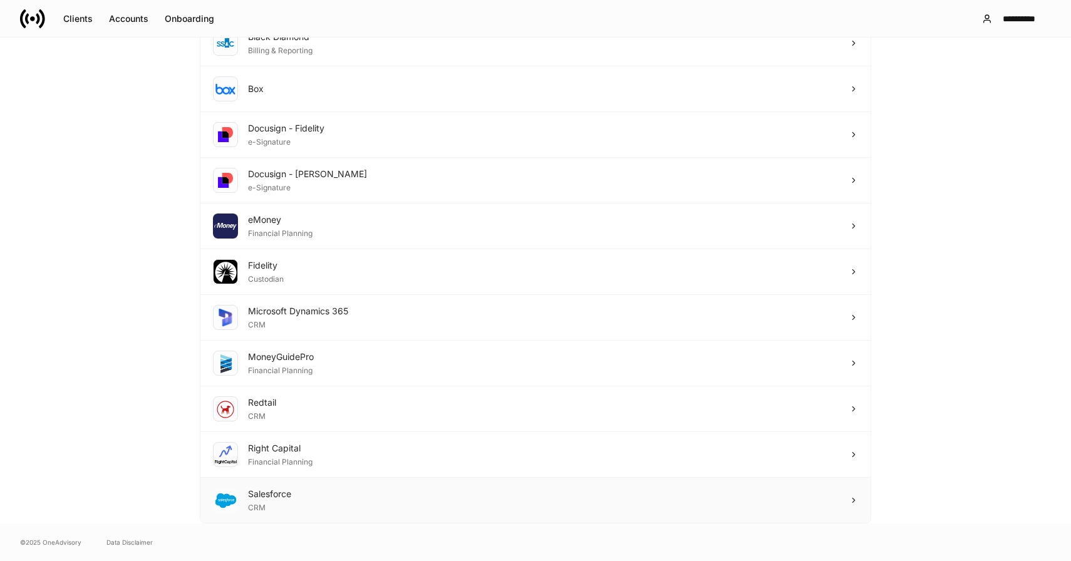
click at [354, 504] on div "Salesforce CRM" at bounding box center [535, 500] width 670 height 45
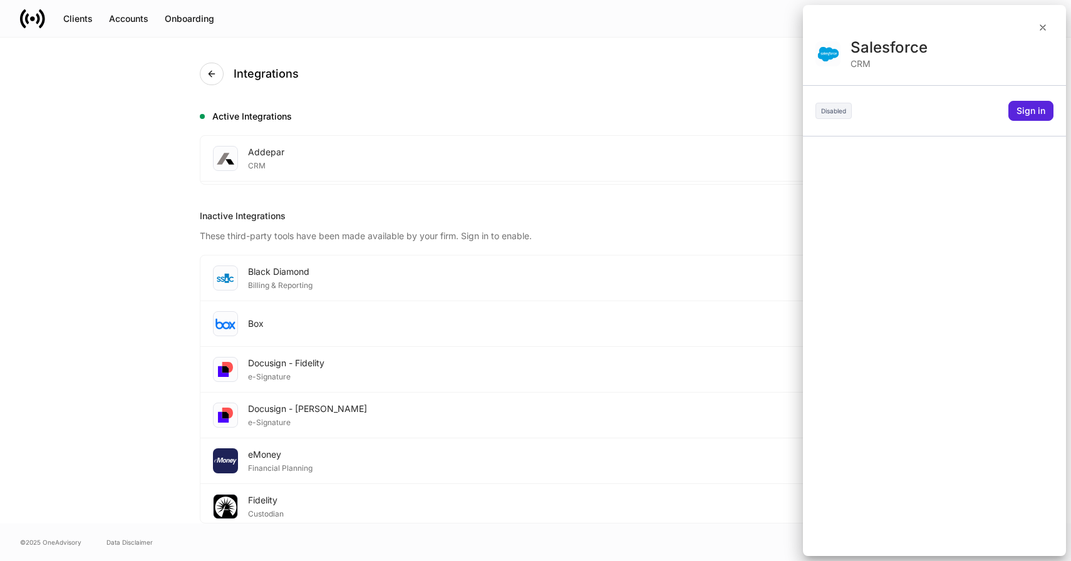
scroll to position [0, 0]
click at [1033, 110] on div "Sign in" at bounding box center [1031, 111] width 29 height 9
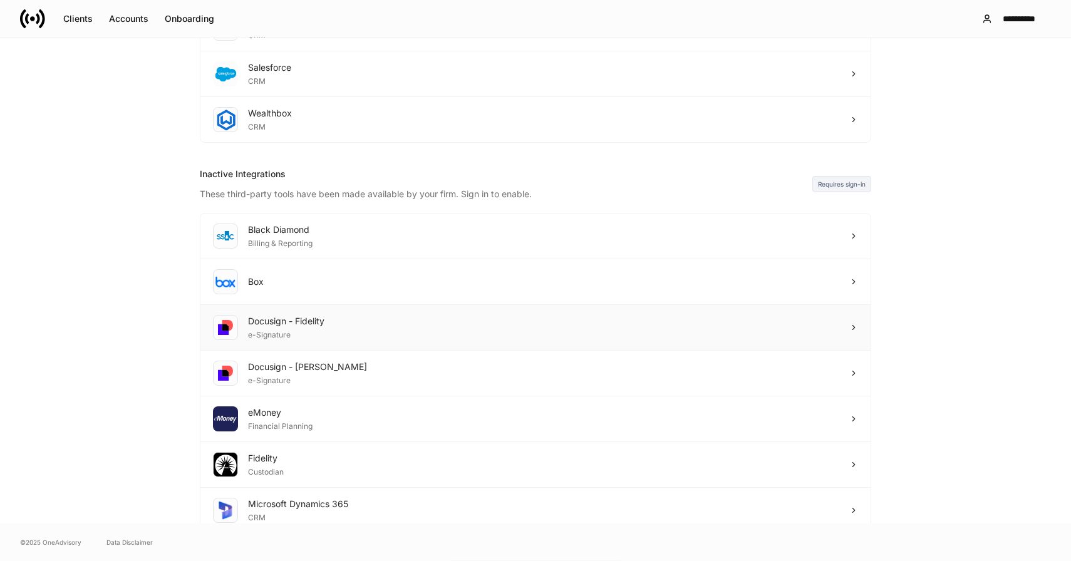
scroll to position [128, 0]
click at [581, 323] on div "Docusign - Fidelity e-Signature" at bounding box center [535, 330] width 670 height 46
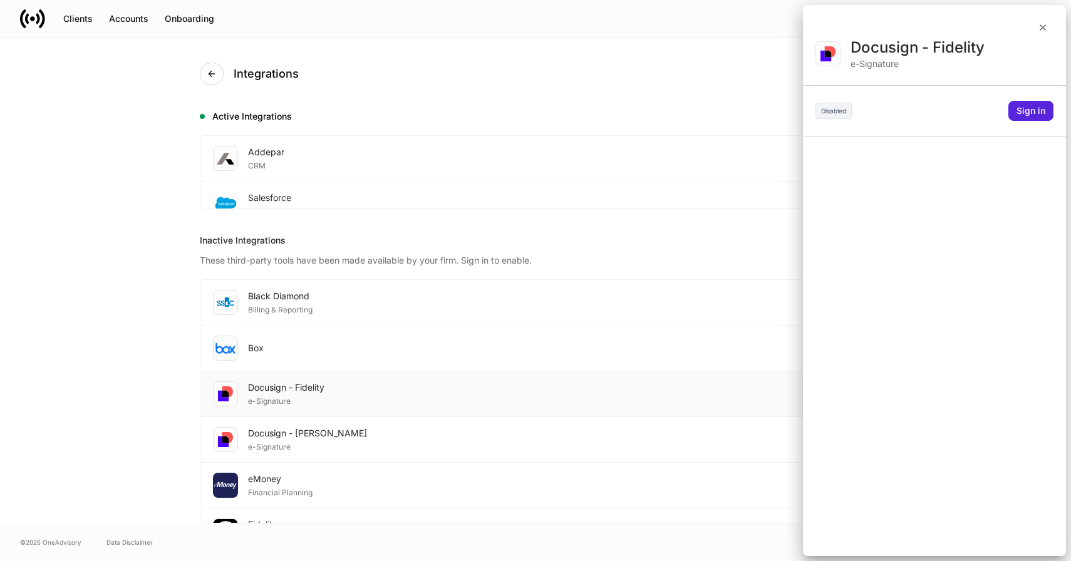
scroll to position [0, 0]
click at [1022, 113] on div "Sign in" at bounding box center [1031, 111] width 29 height 9
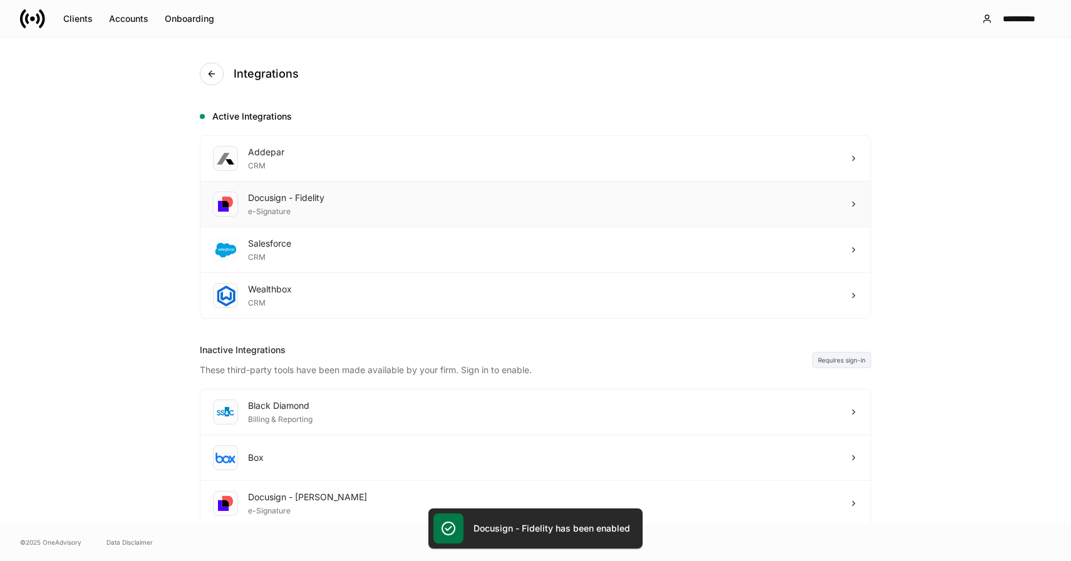
click at [367, 209] on div "Docusign - Fidelity e-Signature" at bounding box center [535, 205] width 670 height 46
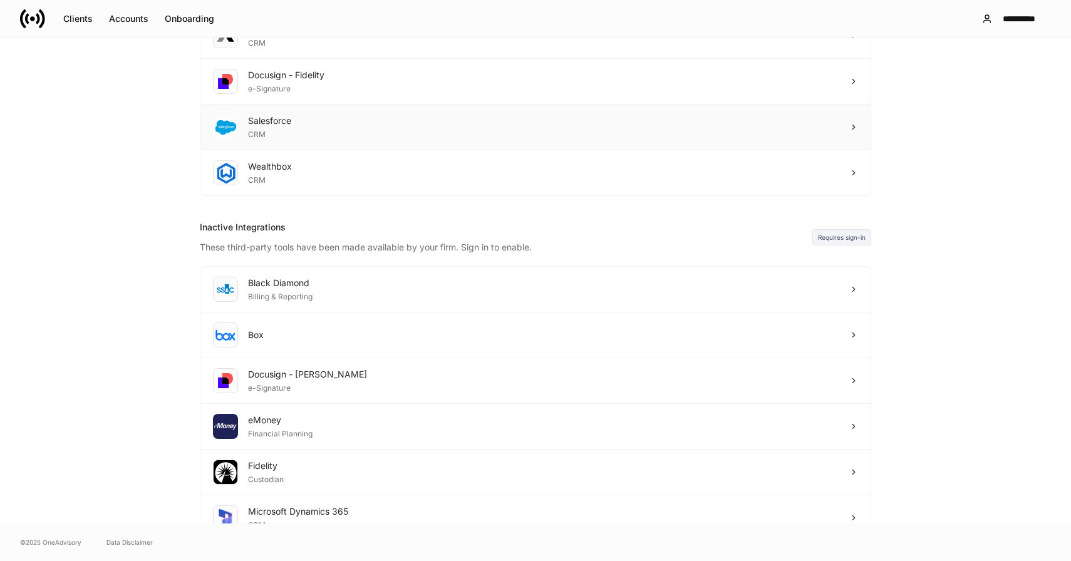
scroll to position [128, 0]
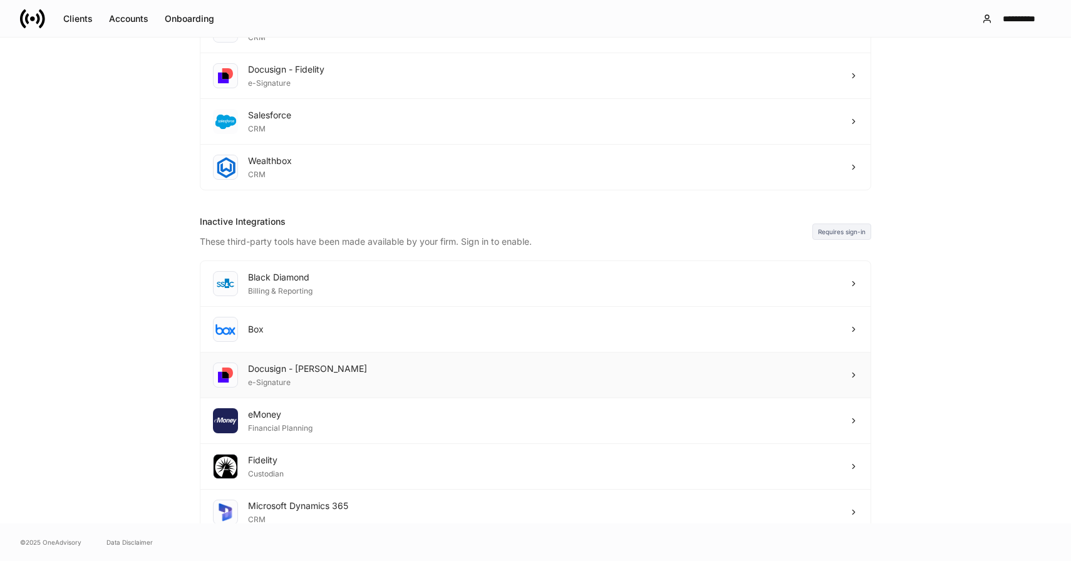
click at [432, 381] on div "Docusign - Schwab e-Signature" at bounding box center [535, 376] width 670 height 46
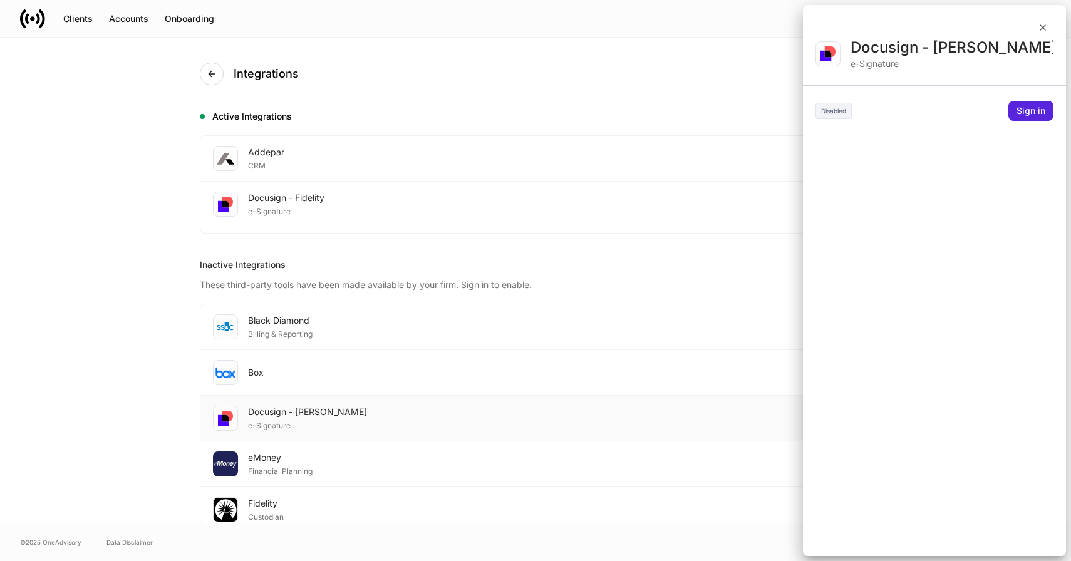
scroll to position [0, 0]
click at [1049, 103] on button "Sign in" at bounding box center [1031, 111] width 45 height 20
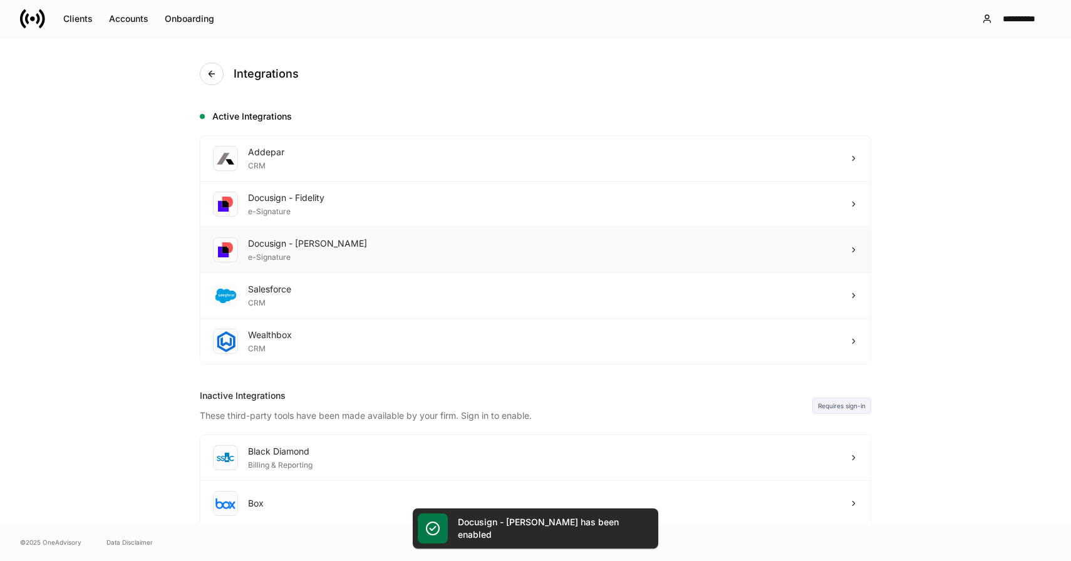
click at [349, 243] on div "Docusign - Schwab e-Signature" at bounding box center [535, 250] width 670 height 46
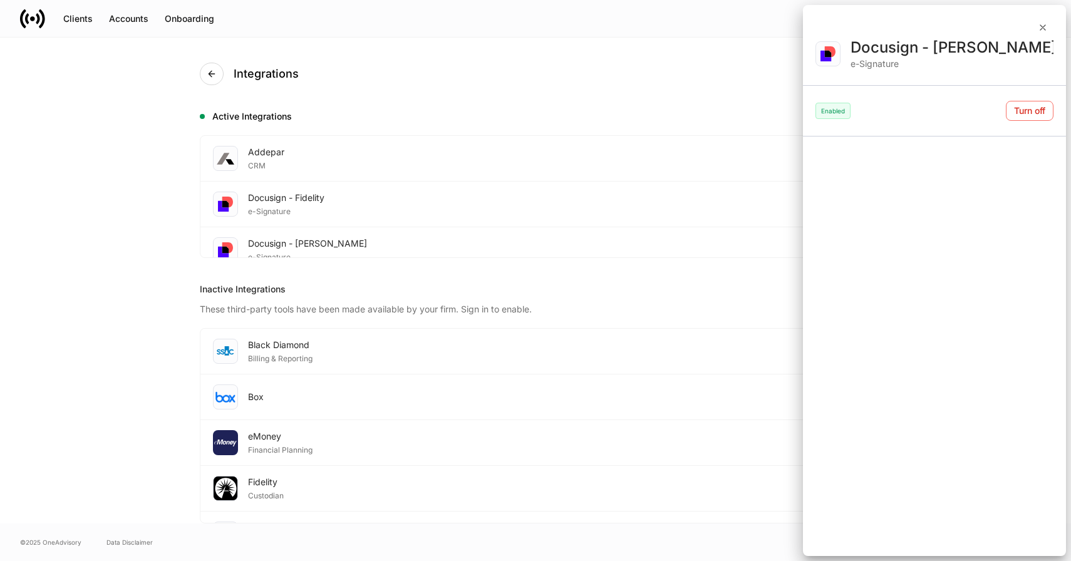
click at [352, 246] on div at bounding box center [535, 280] width 1071 height 561
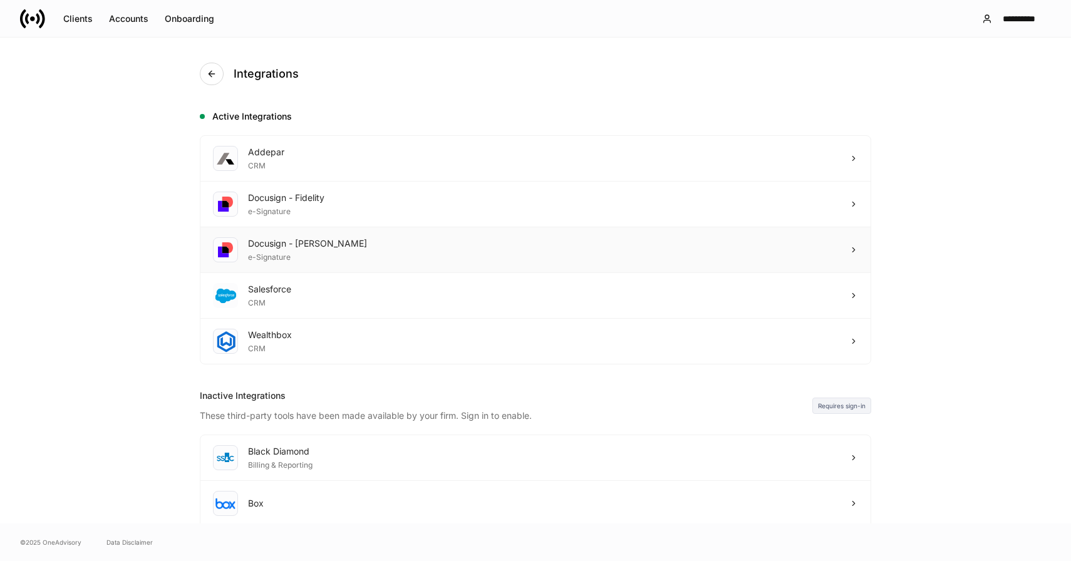
click at [851, 250] on icon at bounding box center [854, 250] width 9 height 9
click at [212, 78] on icon "button" at bounding box center [212, 74] width 10 height 10
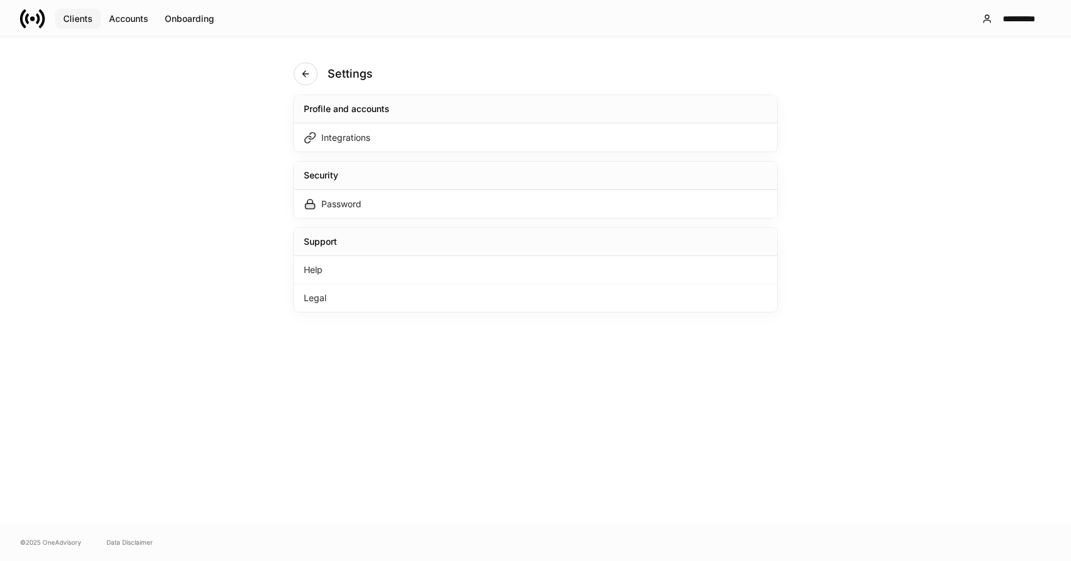
click at [74, 20] on div "Clients" at bounding box center [77, 18] width 29 height 9
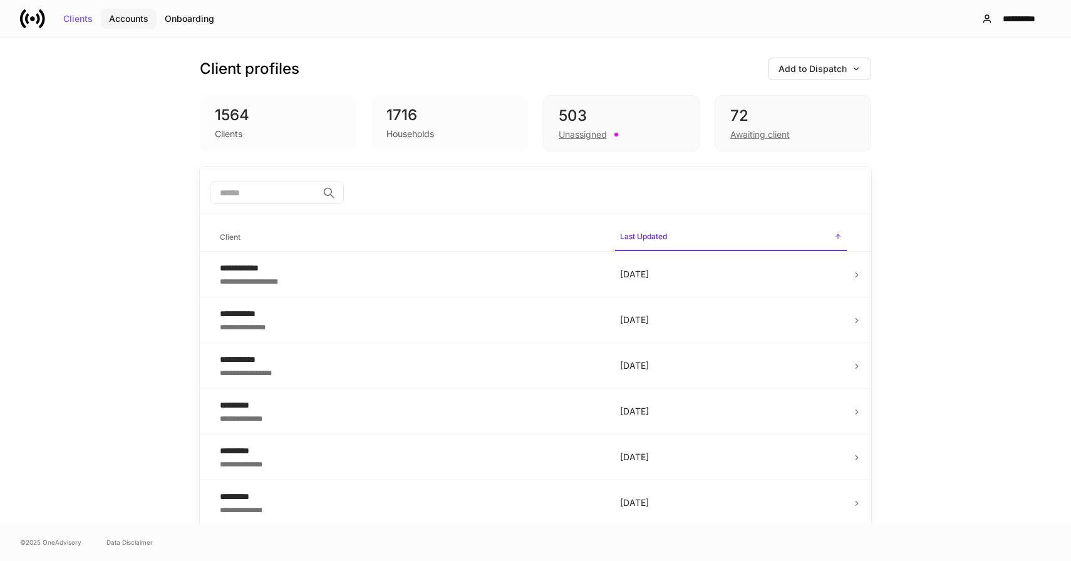
click at [126, 19] on div "Accounts" at bounding box center [128, 18] width 39 height 9
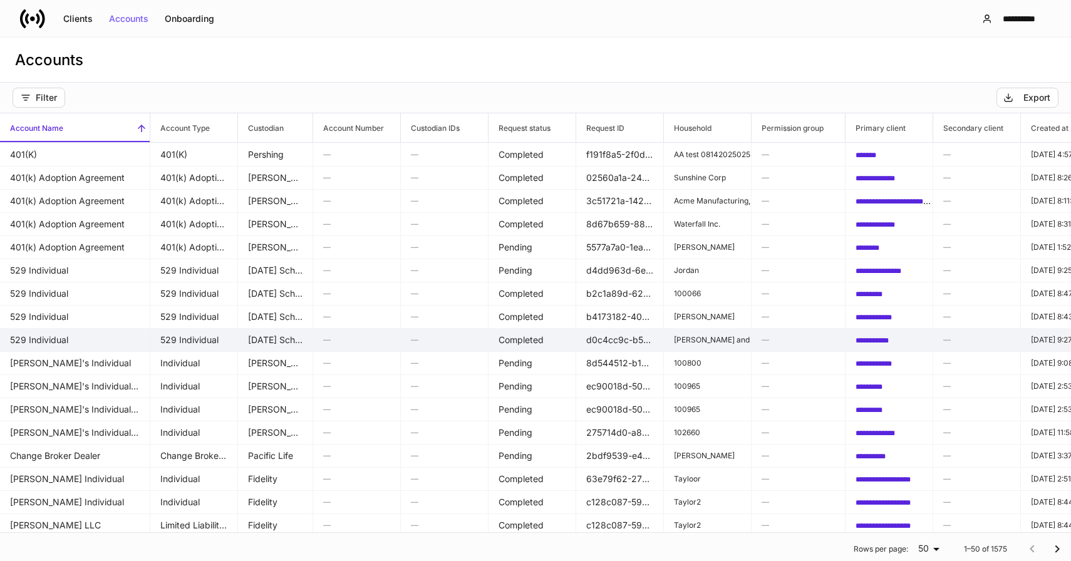
click at [38, 341] on td "529 Individual" at bounding box center [75, 340] width 150 height 24
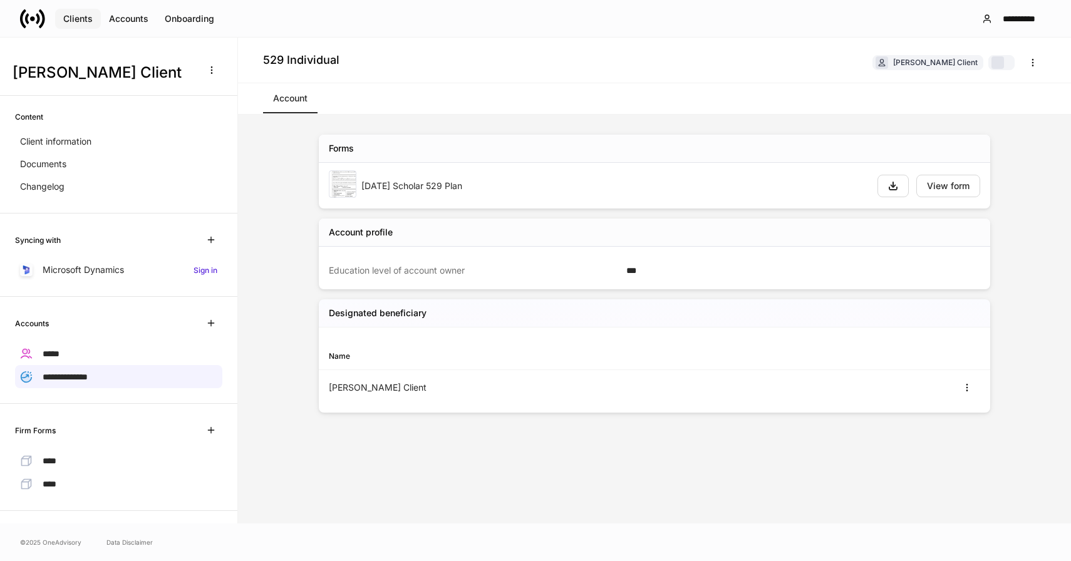
click at [83, 15] on div "Clients" at bounding box center [77, 18] width 29 height 9
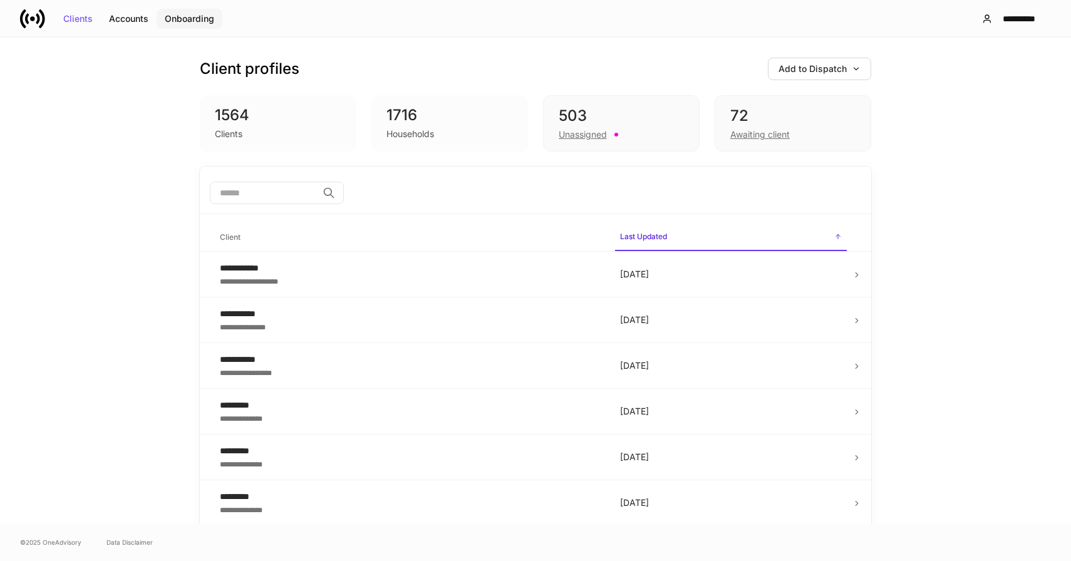
click at [194, 17] on div "Onboarding" at bounding box center [189, 18] width 49 height 9
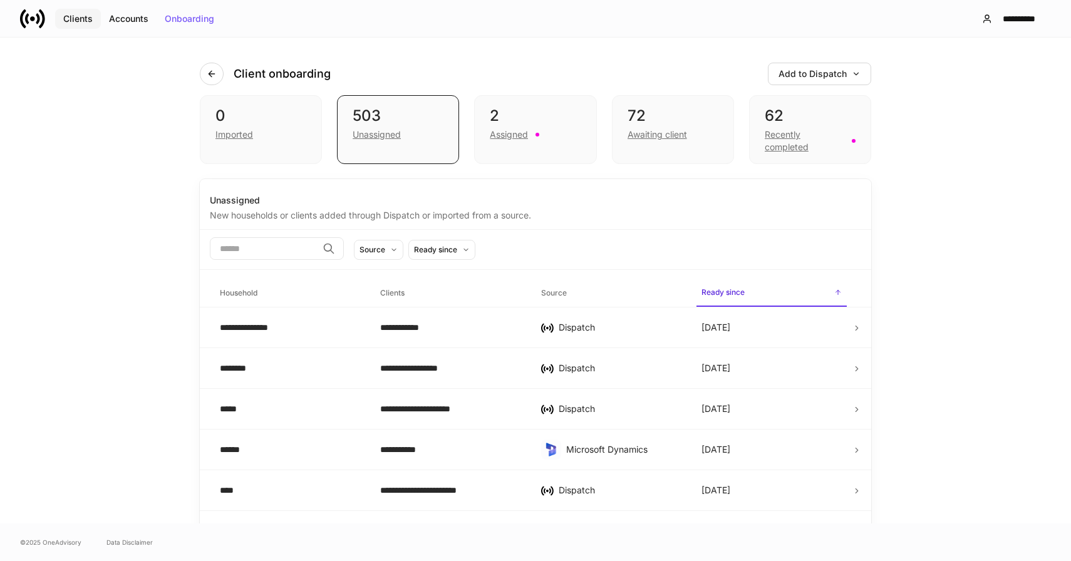
click at [81, 20] on div "Clients" at bounding box center [77, 18] width 29 height 9
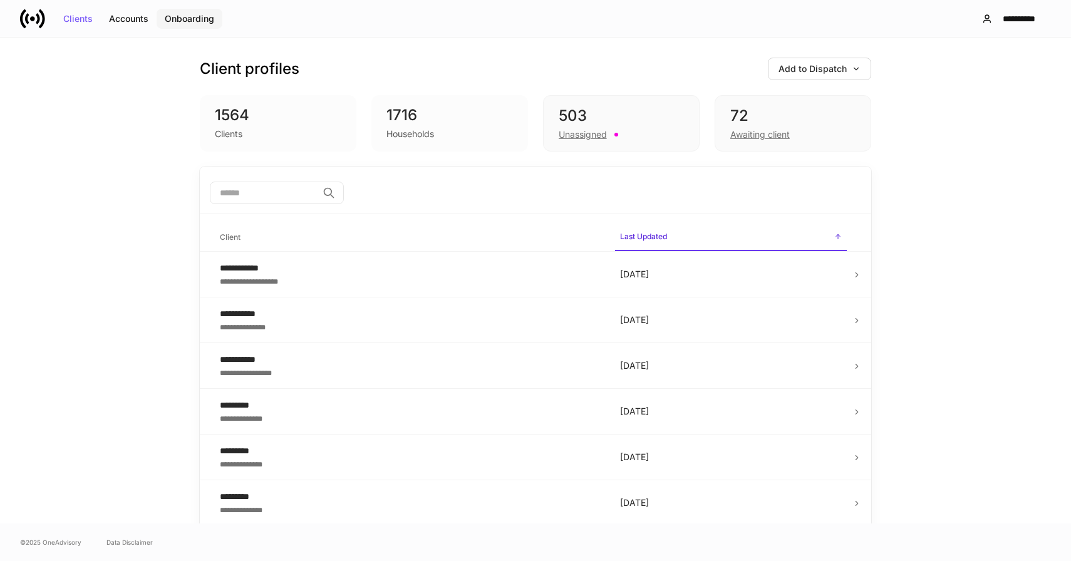
click at [196, 17] on div "Onboarding" at bounding box center [189, 18] width 49 height 9
